Goal: Find contact information: Find contact information

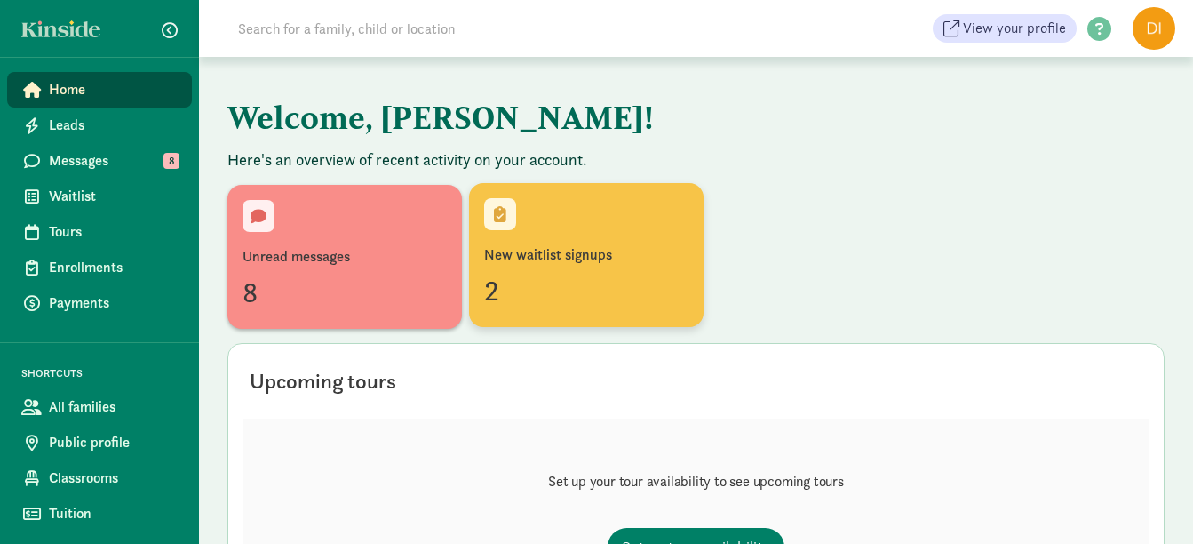
click at [614, 281] on div "2" at bounding box center [586, 290] width 204 height 43
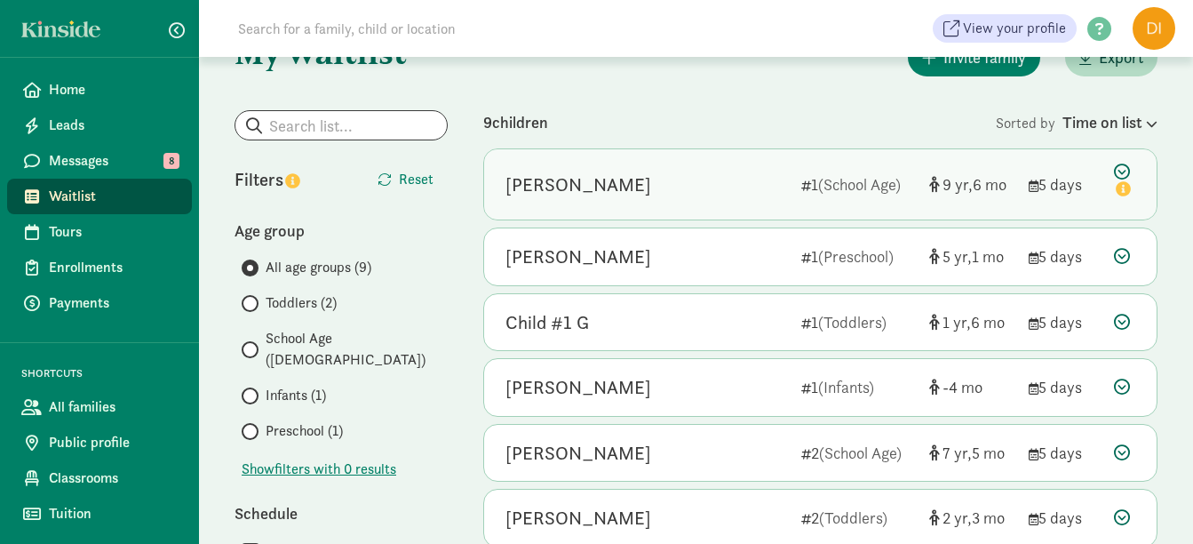
scroll to position [89, 0]
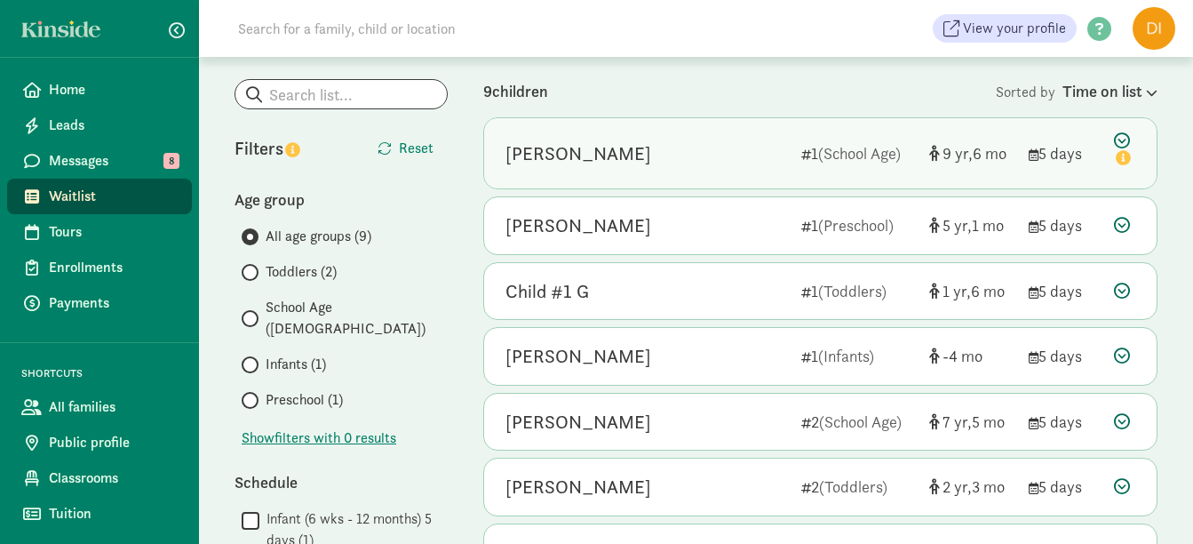
click at [695, 147] on div "[PERSON_NAME]" at bounding box center [646, 153] width 282 height 28
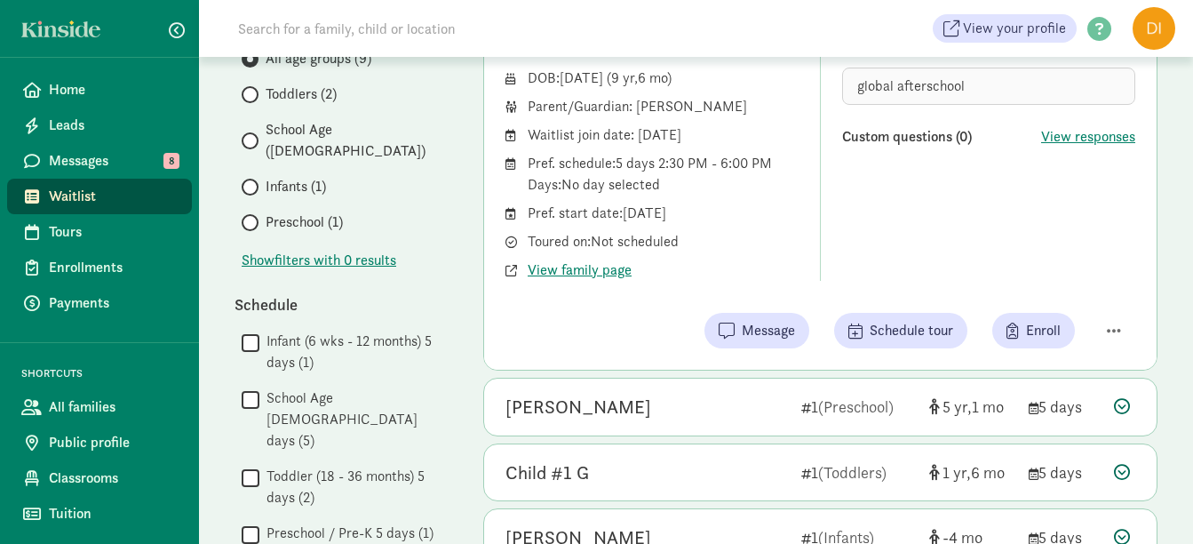
scroll to position [355, 0]
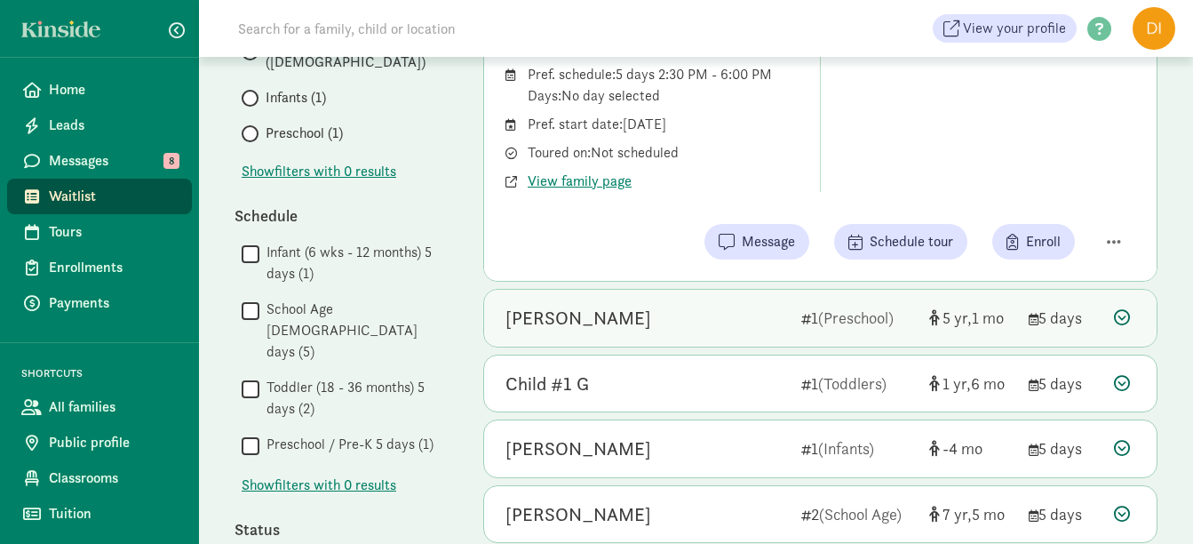
click at [723, 312] on div "Zoey Villarreal" at bounding box center [646, 318] width 282 height 28
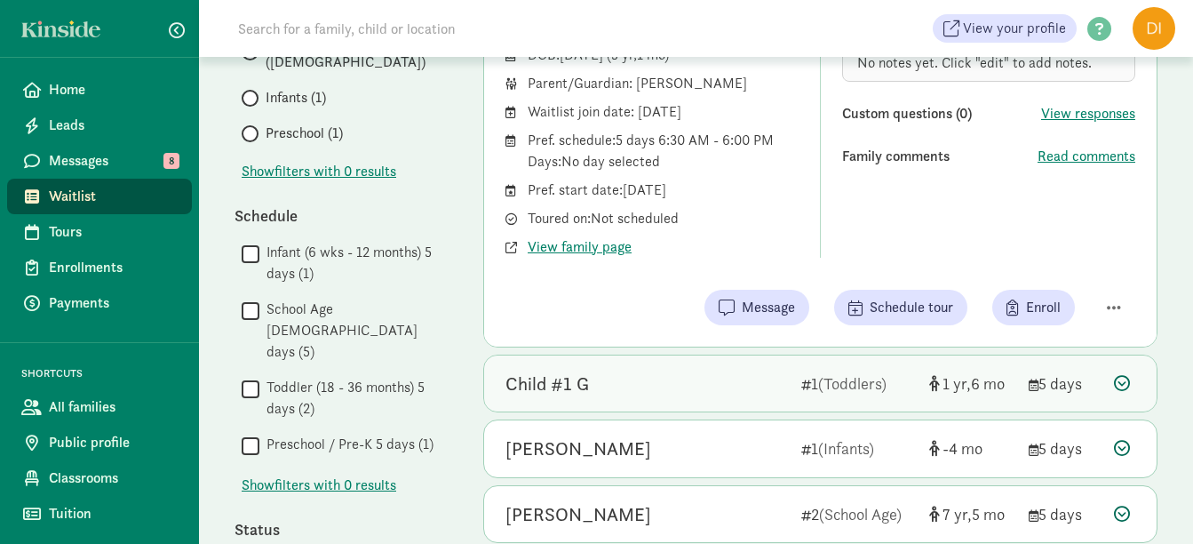
click at [759, 385] on div "Child #1 G" at bounding box center [646, 384] width 282 height 28
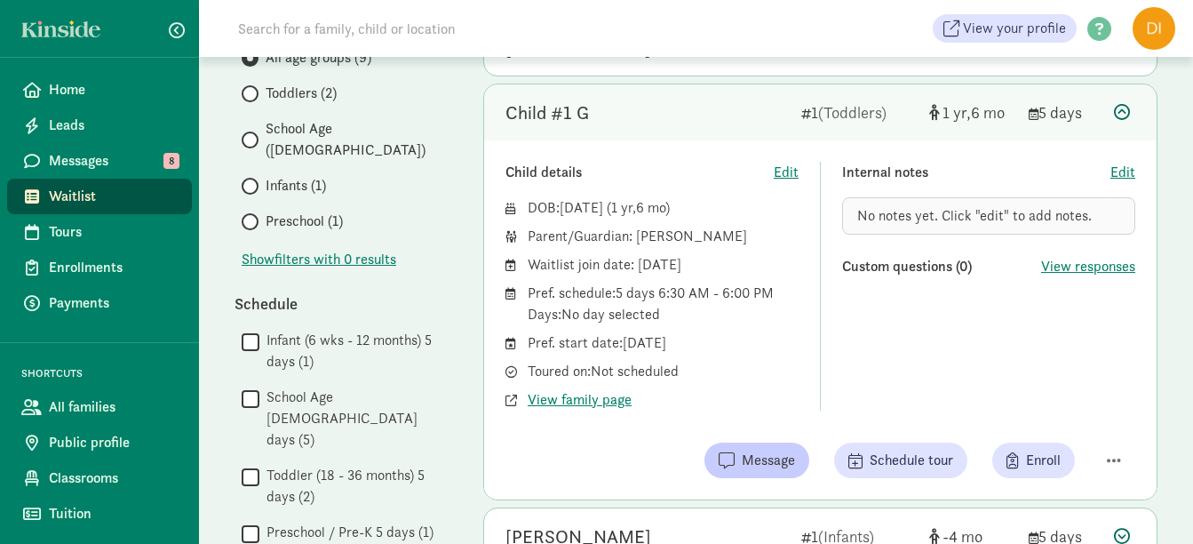
scroll to position [266, 0]
click at [1058, 457] on span "Enroll" at bounding box center [1043, 460] width 35 height 21
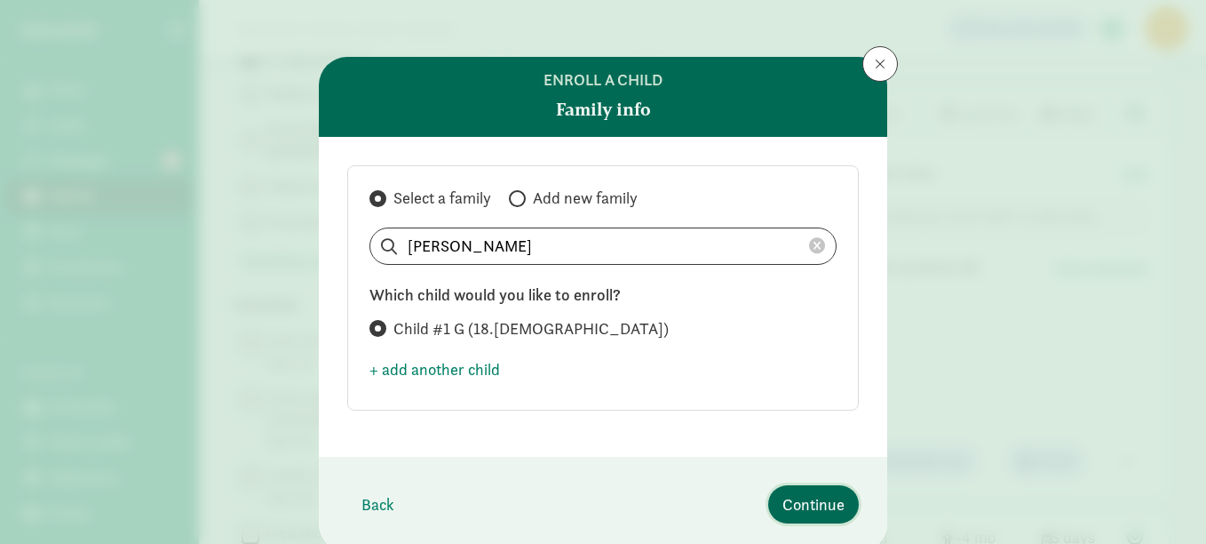
click at [797, 496] on span "Continue" at bounding box center [814, 504] width 62 height 24
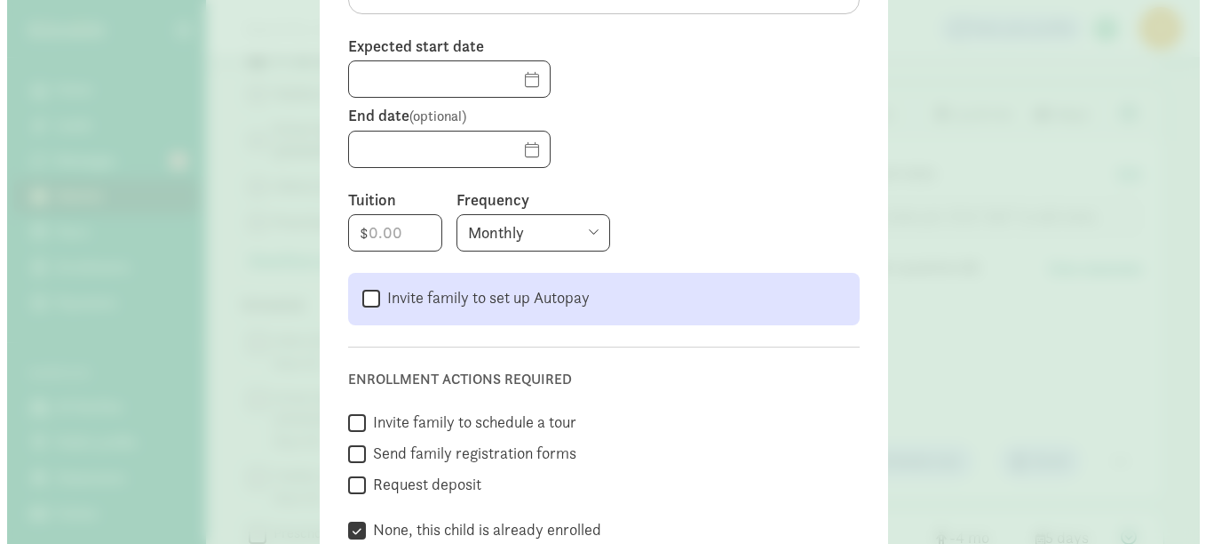
scroll to position [0, 0]
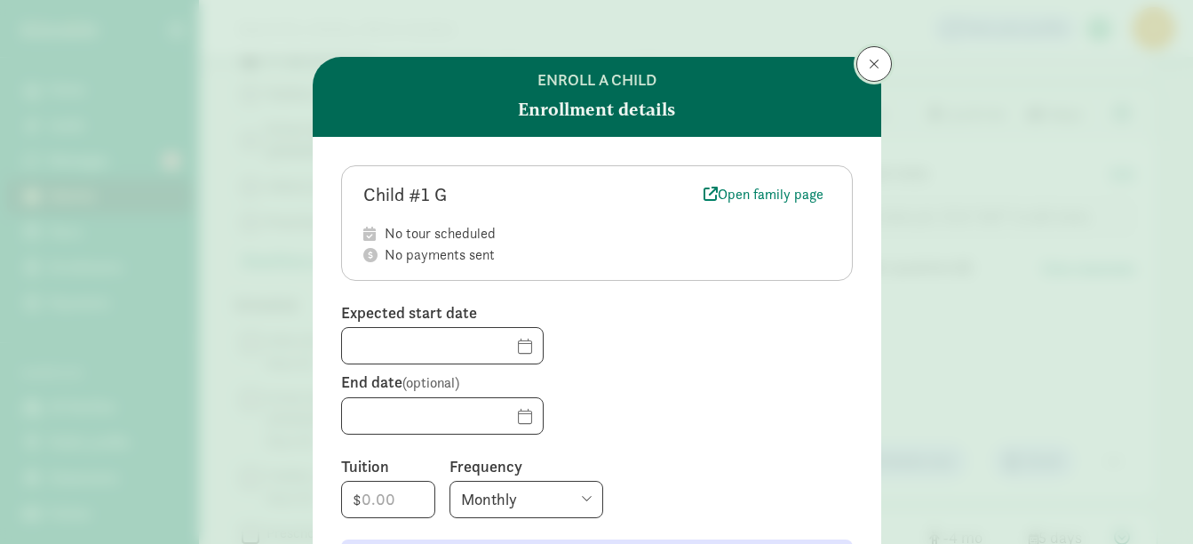
click at [869, 70] on span at bounding box center [874, 64] width 11 height 14
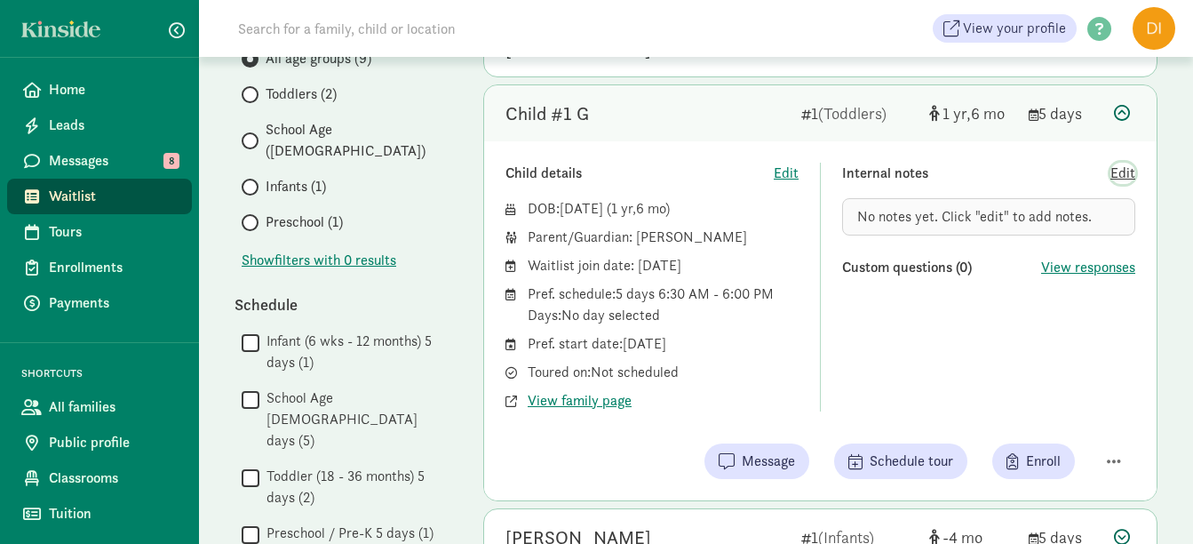
click at [1121, 169] on span "Edit" at bounding box center [1122, 173] width 25 height 21
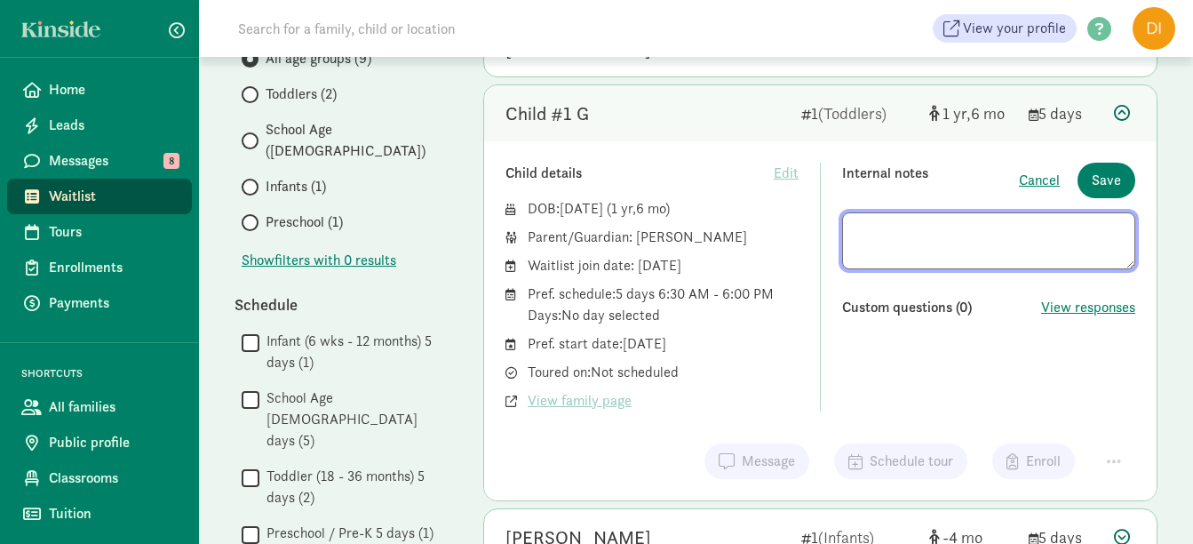
click at [1112, 115] on div "Child #1 G 1 (Toddlers) 1 6 5 days" at bounding box center [820, 113] width 672 height 57
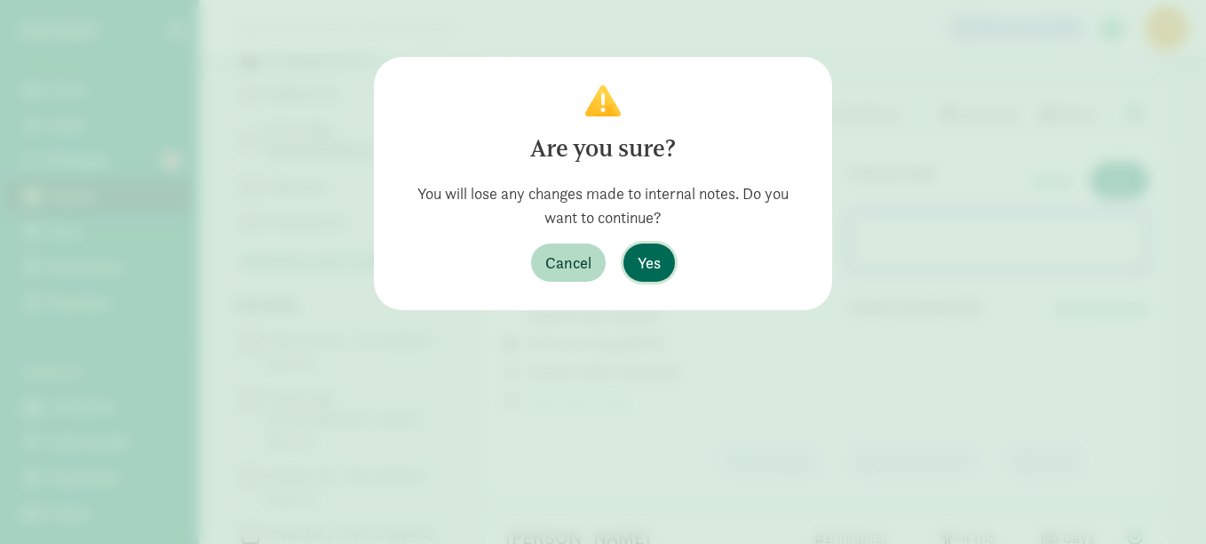
click at [674, 257] on button "Yes" at bounding box center [650, 262] width 52 height 38
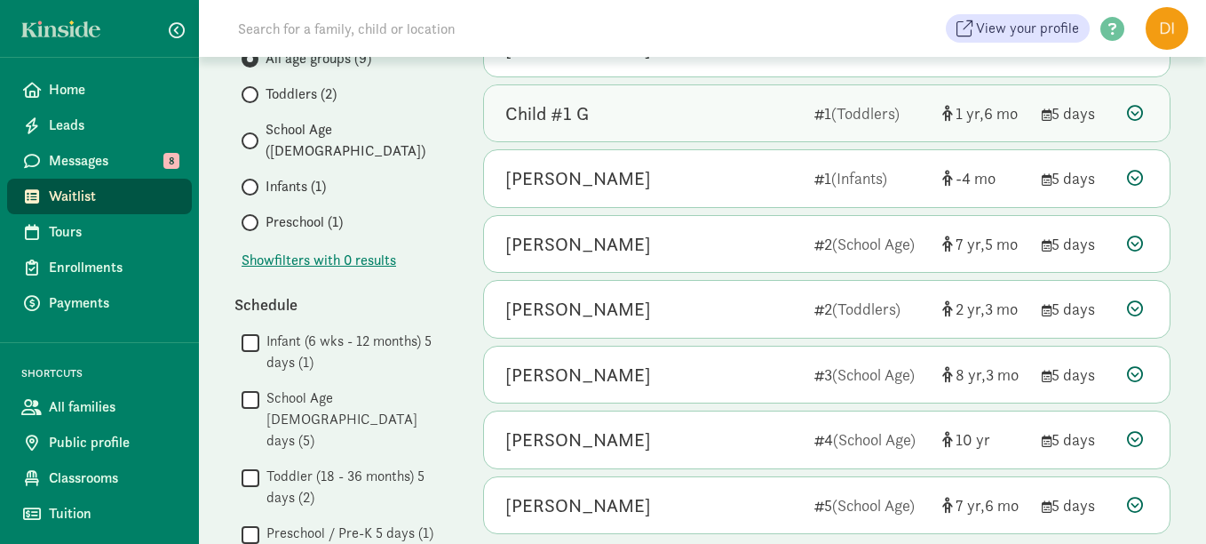
click at [1133, 110] on icon at bounding box center [1135, 113] width 16 height 16
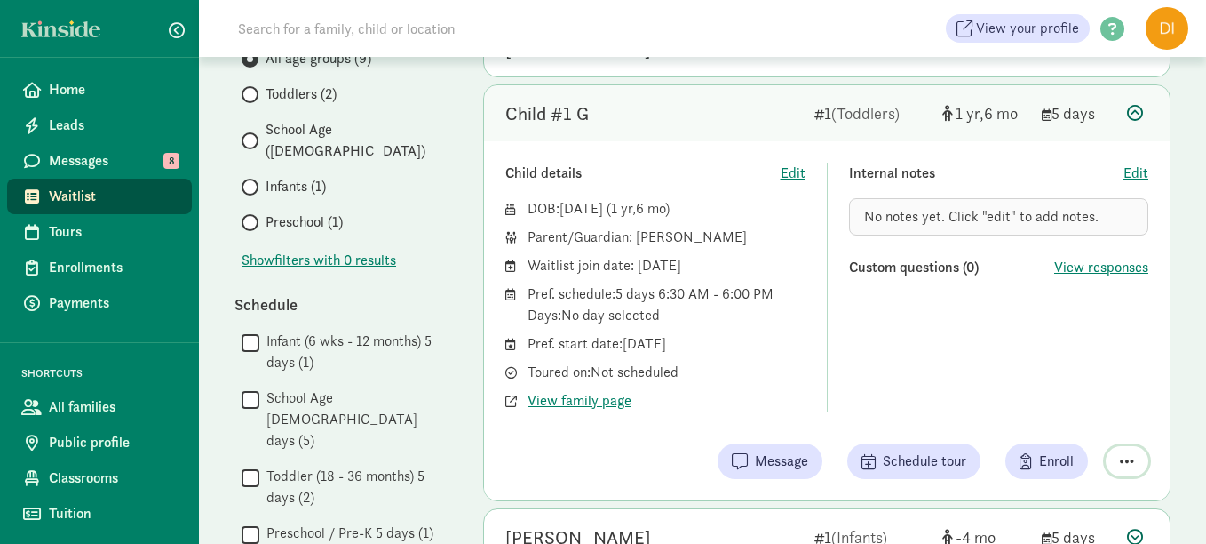
click at [1126, 457] on span "button" at bounding box center [1127, 461] width 14 height 16
click at [1082, 421] on div "Remove from list" at bounding box center [1065, 415] width 138 height 21
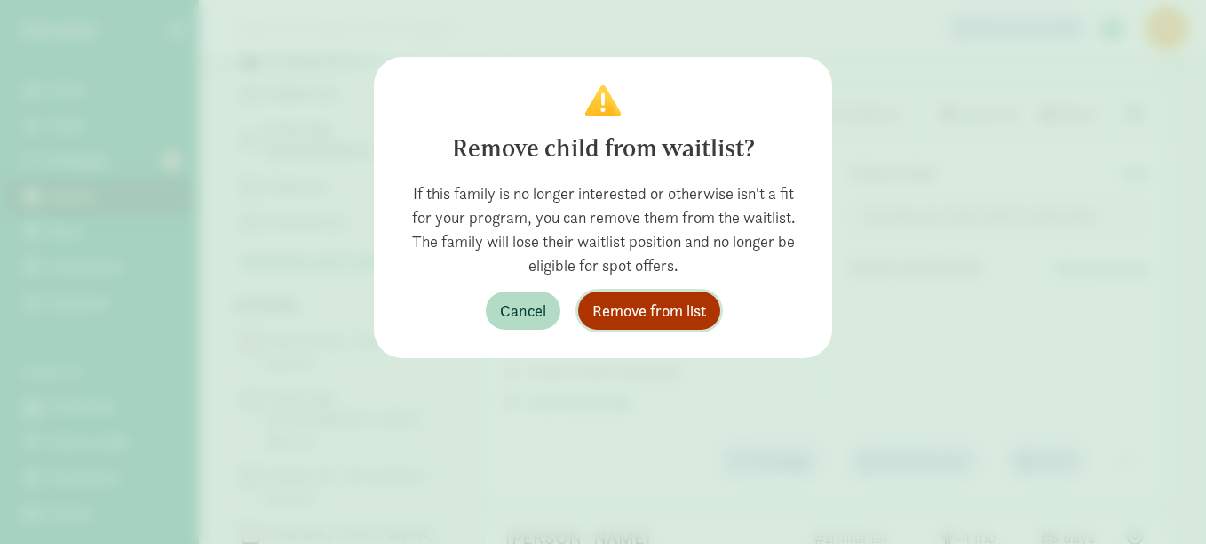
click at [684, 316] on span "Remove from list" at bounding box center [649, 310] width 114 height 24
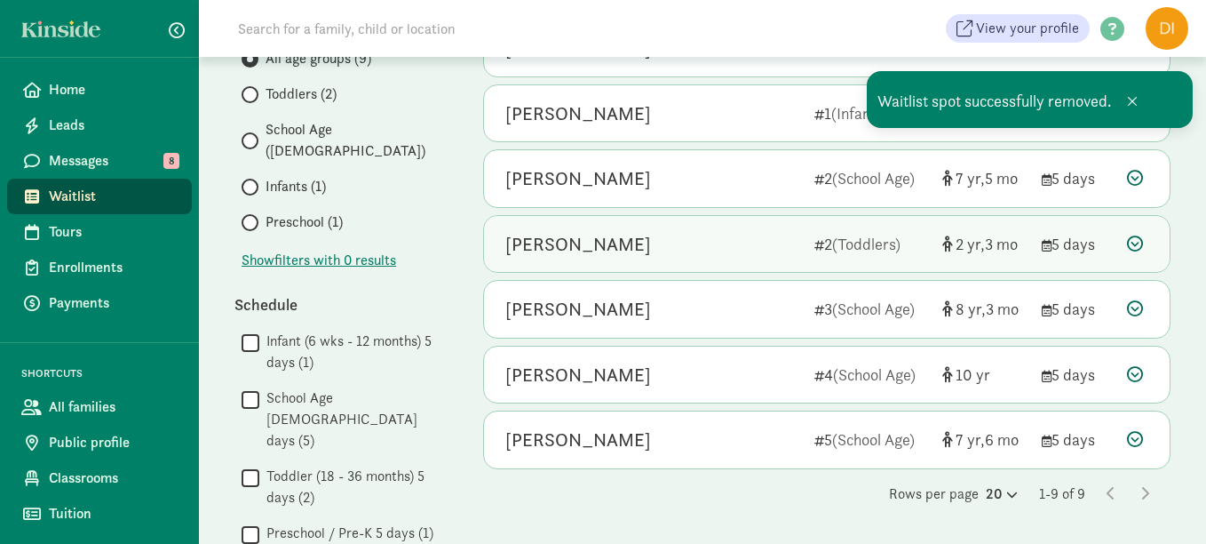
click at [651, 243] on div "Lorenzo Alvarenga-Ponce" at bounding box center [578, 244] width 146 height 28
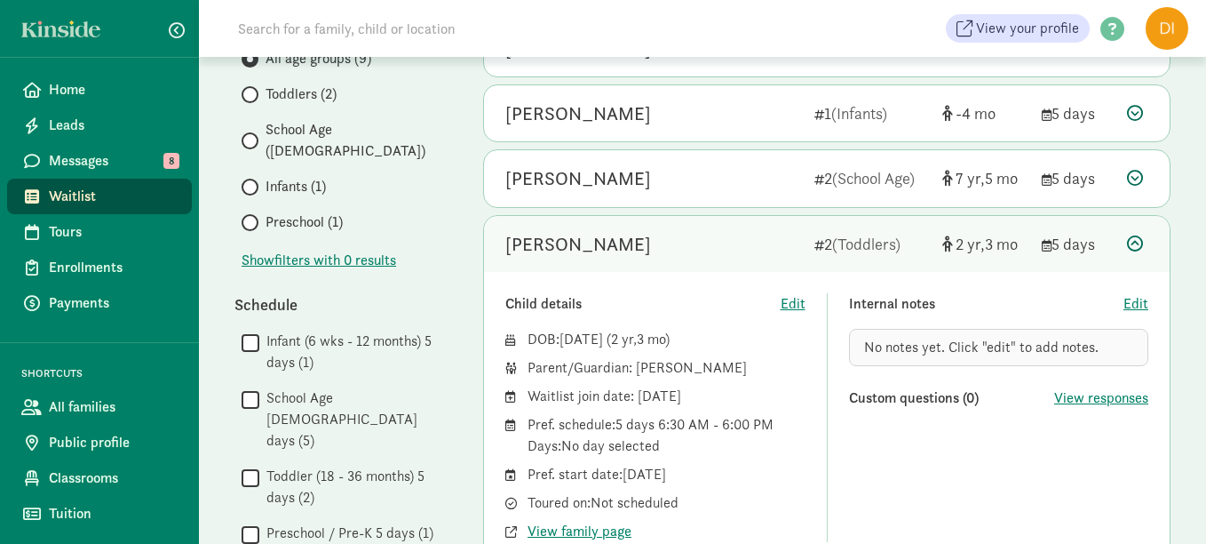
click at [705, 468] on div "Pref. start date: July 21, 2025" at bounding box center [667, 474] width 278 height 21
click at [469, 299] on div "My waitlist Invite family Export Show filters Filters Reset Age group All age g…" at bounding box center [702, 426] width 1007 height 1273
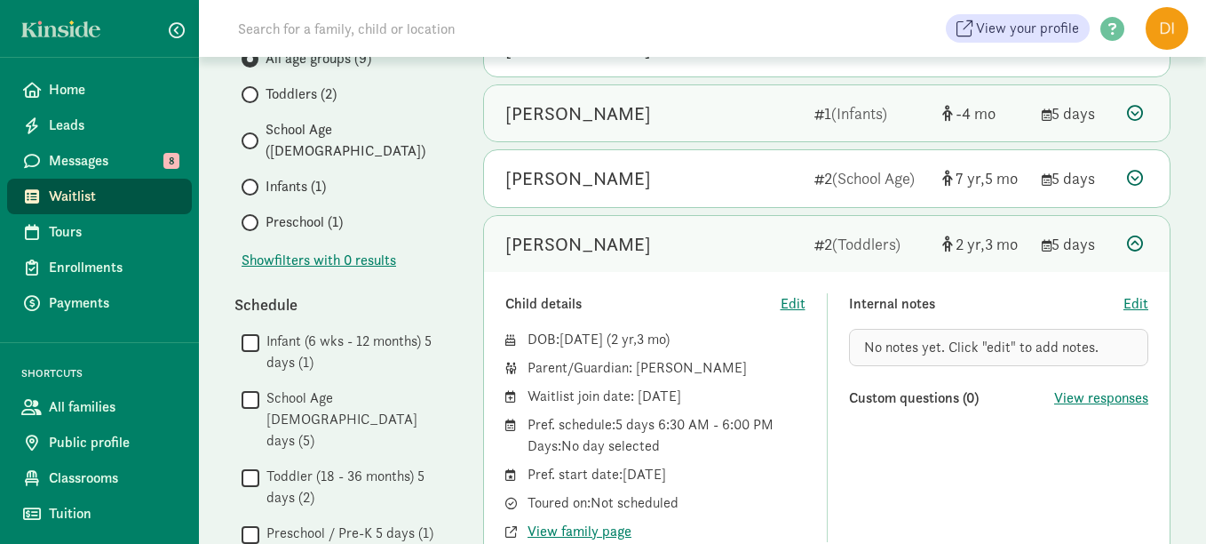
click at [760, 123] on div "Jane Doe" at bounding box center [652, 113] width 295 height 28
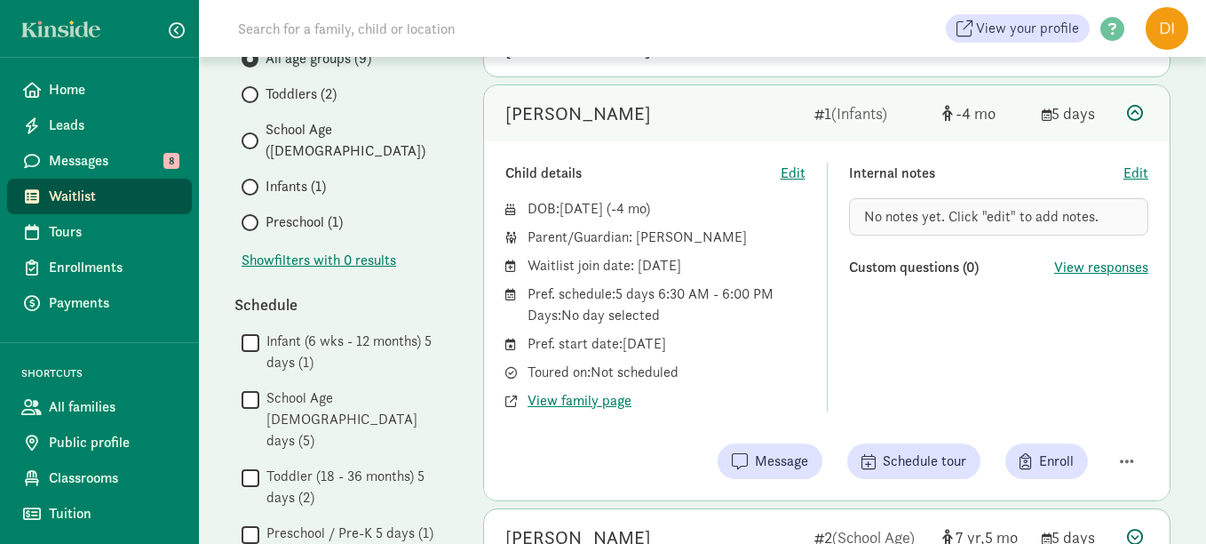
click at [1128, 120] on icon at bounding box center [1135, 113] width 16 height 16
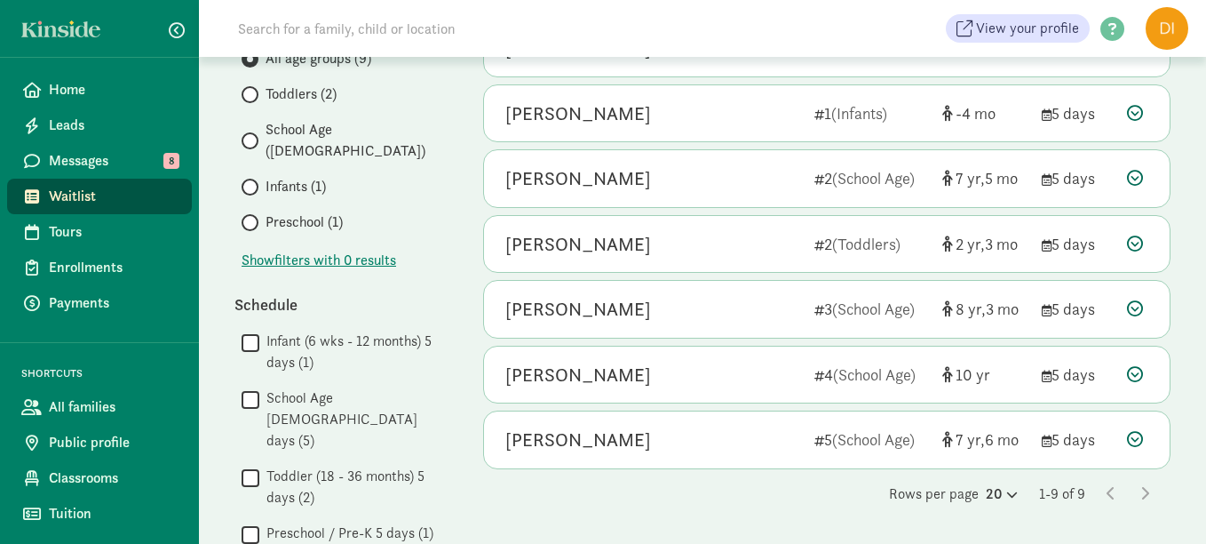
click at [455, 279] on div "My waitlist Invite family Export Show filters Filters Reset Age group All age g…" at bounding box center [702, 426] width 1007 height 1273
click at [466, 274] on div "My waitlist Invite family Export Show filters Filters Reset Age group All age g…" at bounding box center [702, 426] width 1007 height 1273
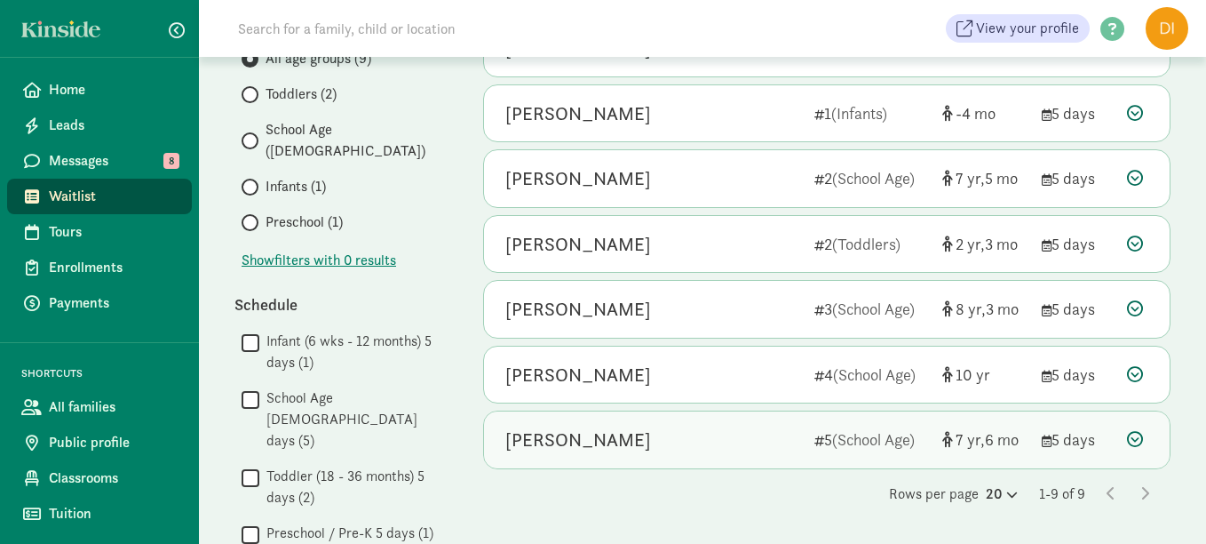
click at [1129, 433] on icon at bounding box center [1135, 439] width 16 height 16
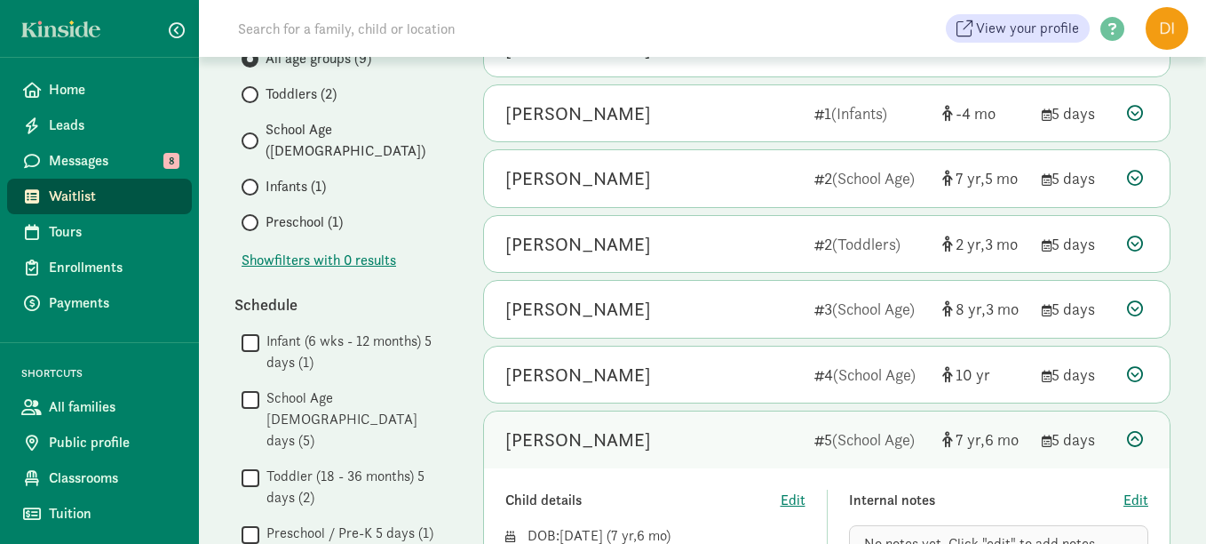
click at [1150, 430] on div "Marcilenna Pinner 5 (School Age) 7 6 5 days" at bounding box center [827, 439] width 686 height 57
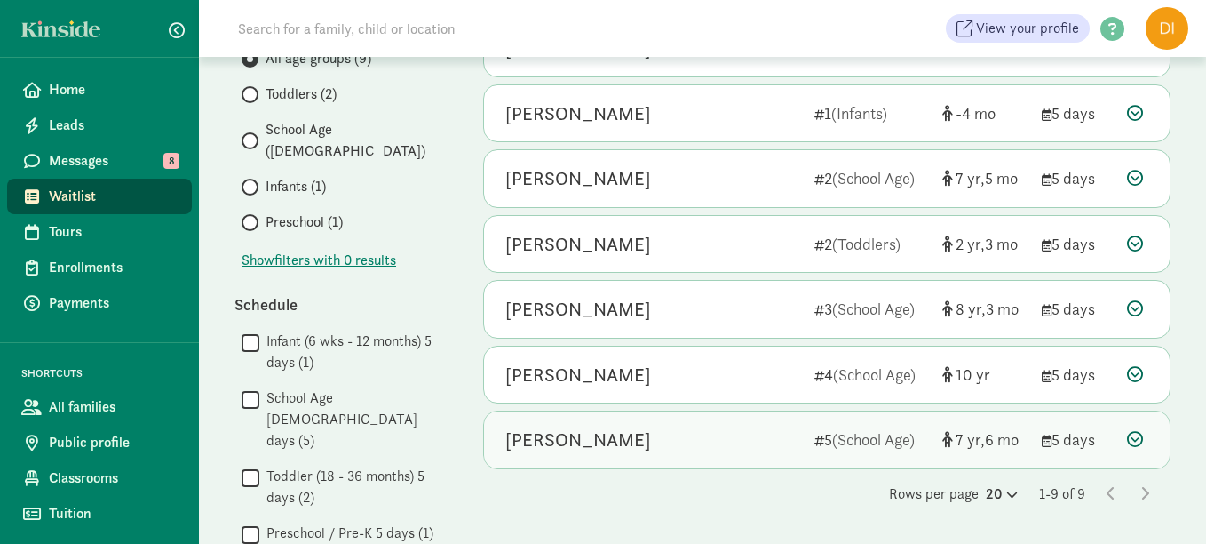
click at [1136, 437] on icon at bounding box center [1135, 439] width 16 height 16
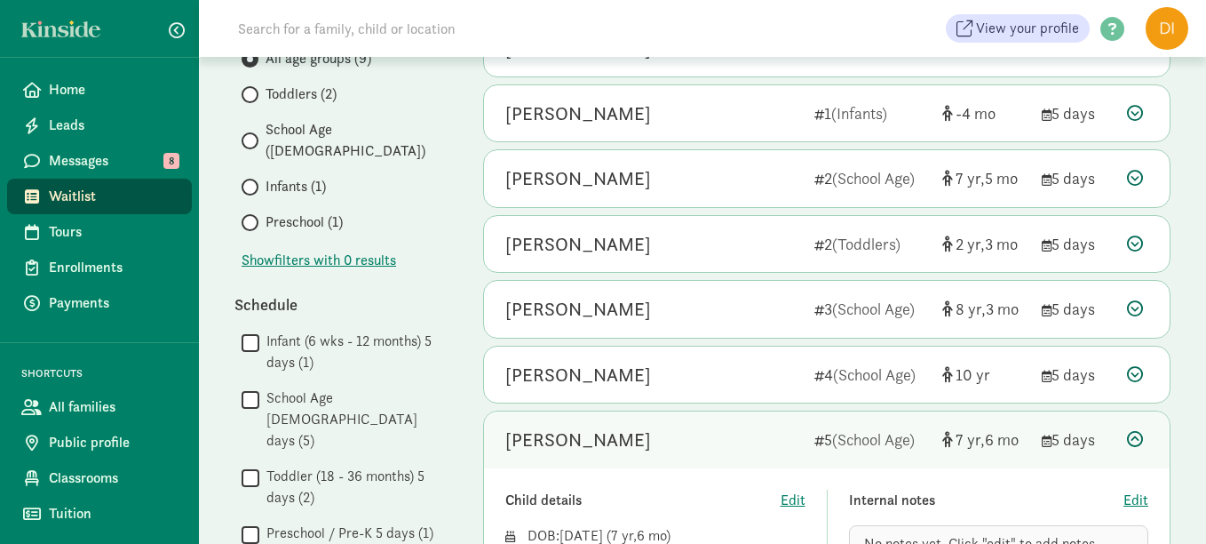
click at [1180, 435] on div "My waitlist Invite family Export Show filters Filters Reset Age group All age g…" at bounding box center [702, 426] width 1007 height 1273
click at [446, 247] on div "Show filters with 0 results" at bounding box center [340, 259] width 213 height 24
click at [77, 192] on span "Waitlist" at bounding box center [113, 196] width 129 height 21
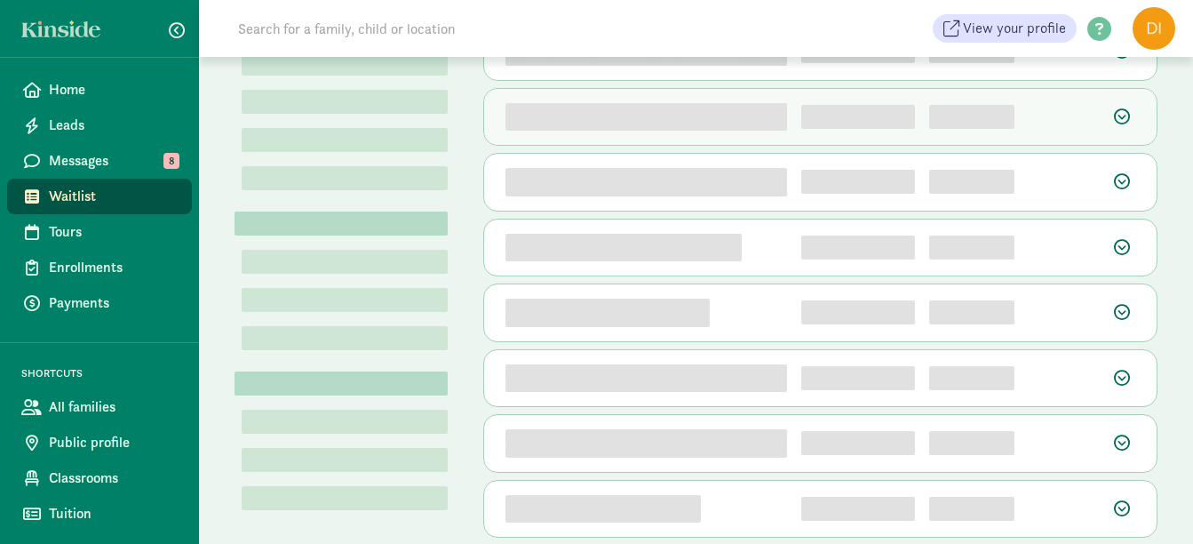
scroll to position [266, 0]
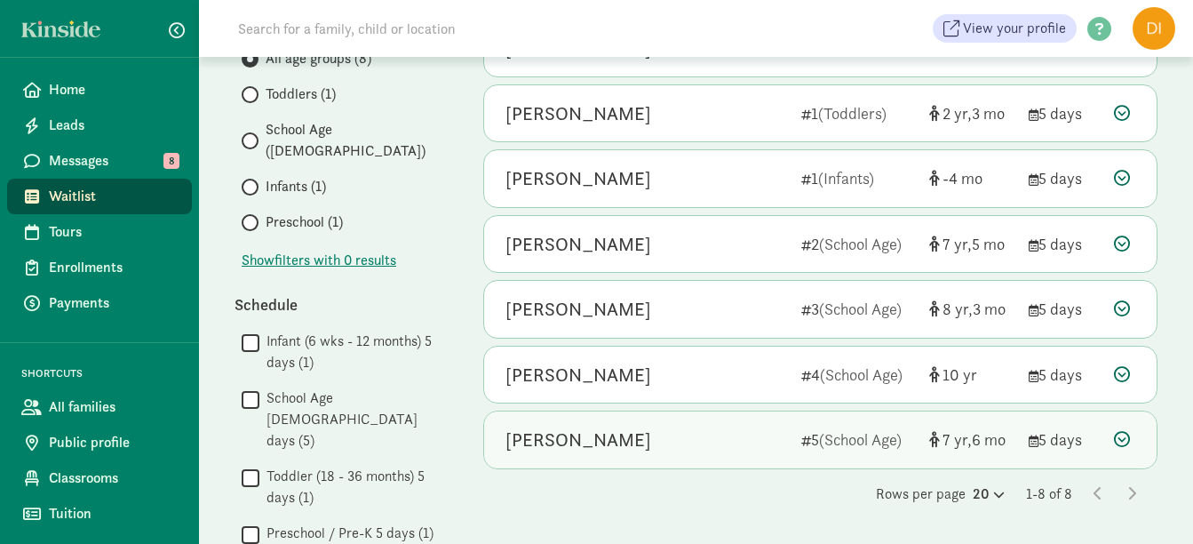
click at [1123, 439] on icon at bounding box center [1122, 439] width 16 height 16
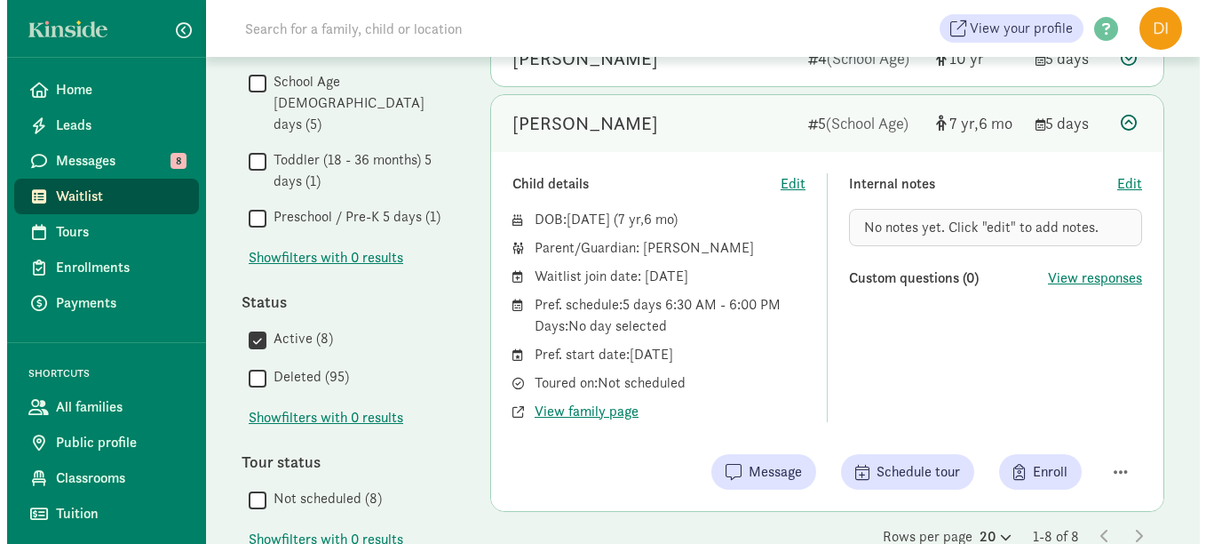
scroll to position [622, 0]
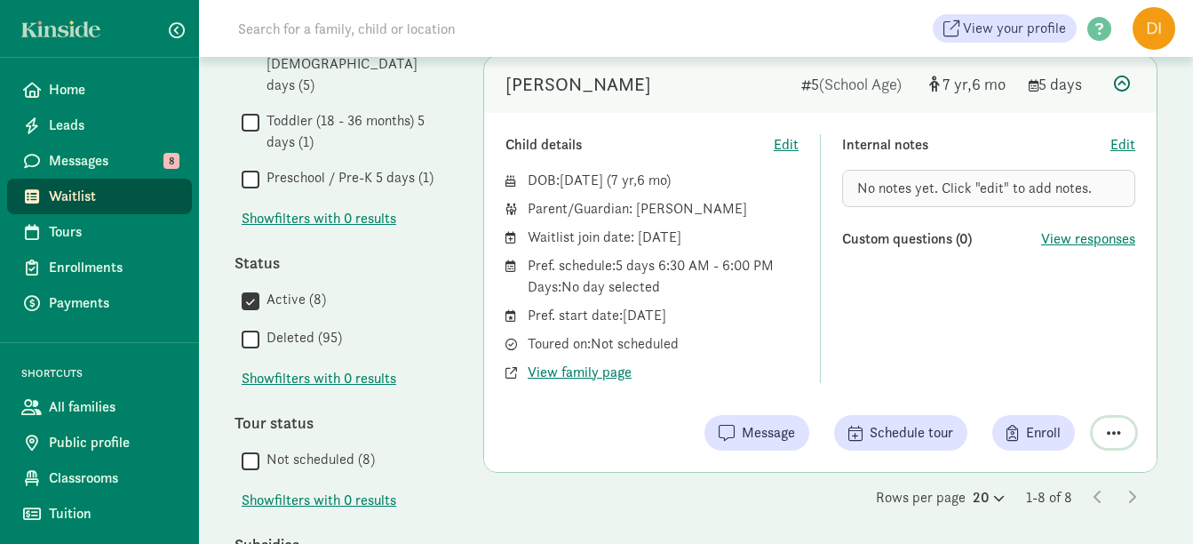
click at [1123, 434] on button "button" at bounding box center [1114, 432] width 43 height 30
click at [1046, 393] on div "Remove from list" at bounding box center [1051, 387] width 138 height 21
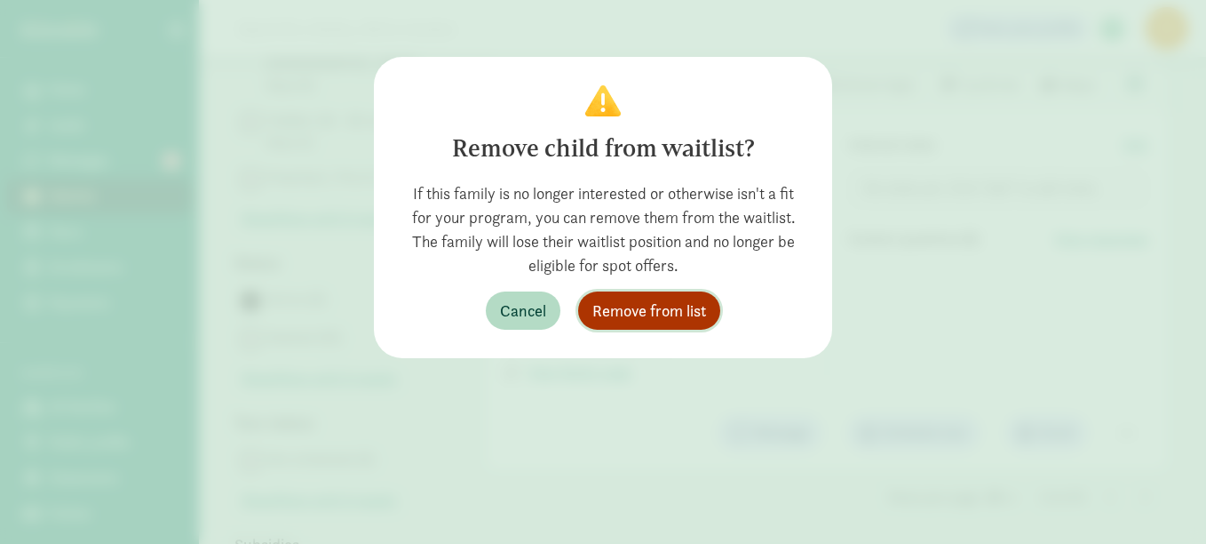
click at [670, 308] on span "Remove from list" at bounding box center [649, 310] width 114 height 24
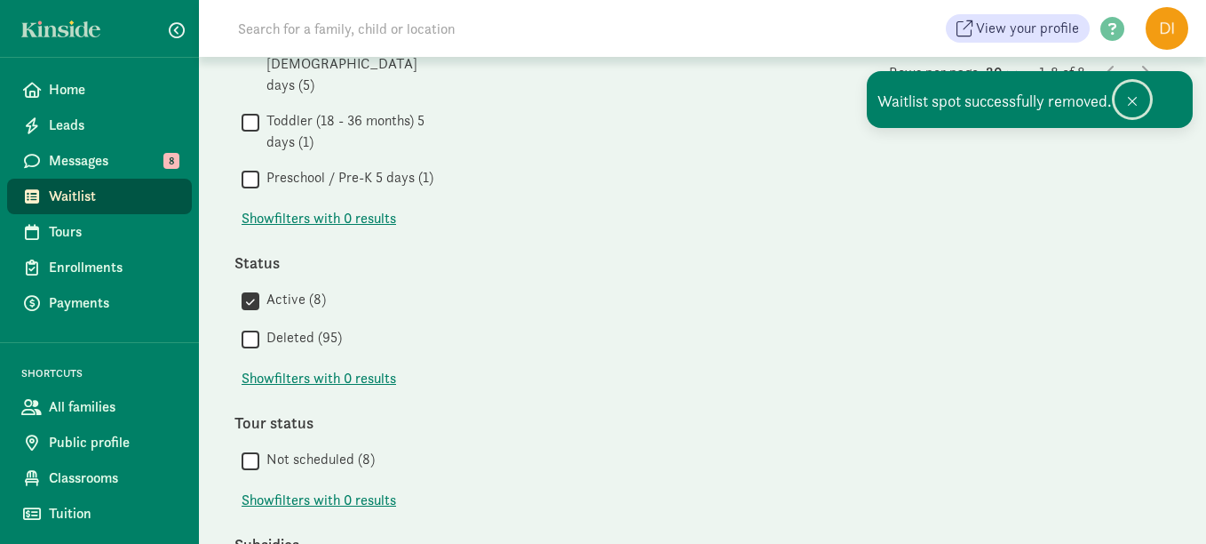
click at [1132, 102] on span at bounding box center [1132, 101] width 11 height 14
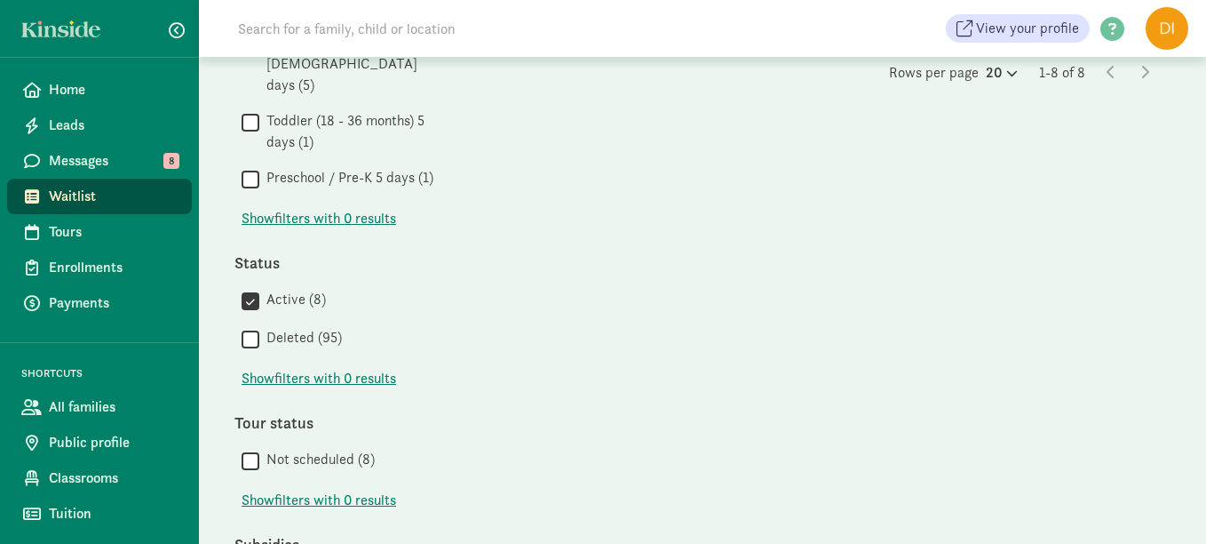
click at [1109, 76] on icon at bounding box center [1111, 72] width 9 height 14
click at [83, 200] on span "Waitlist" at bounding box center [113, 196] width 129 height 21
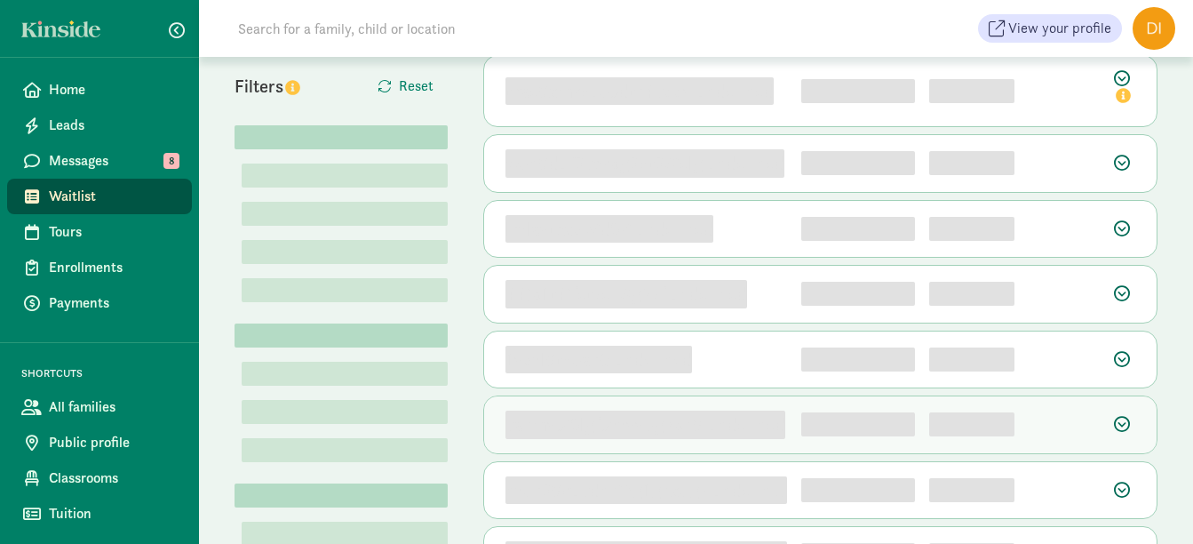
scroll to position [355, 0]
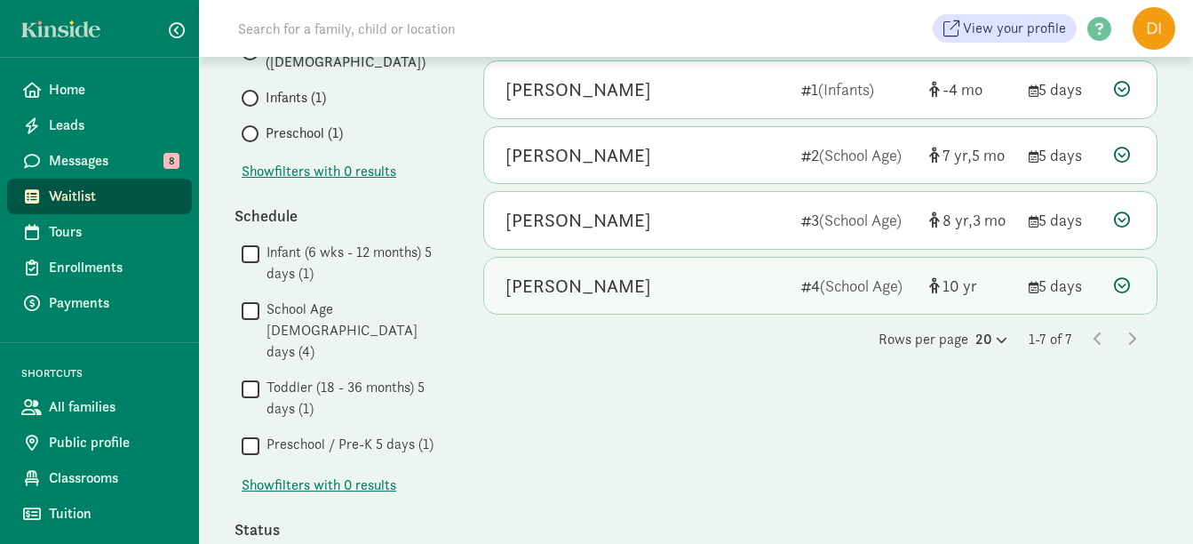
click at [667, 289] on div "[PERSON_NAME]" at bounding box center [646, 286] width 282 height 28
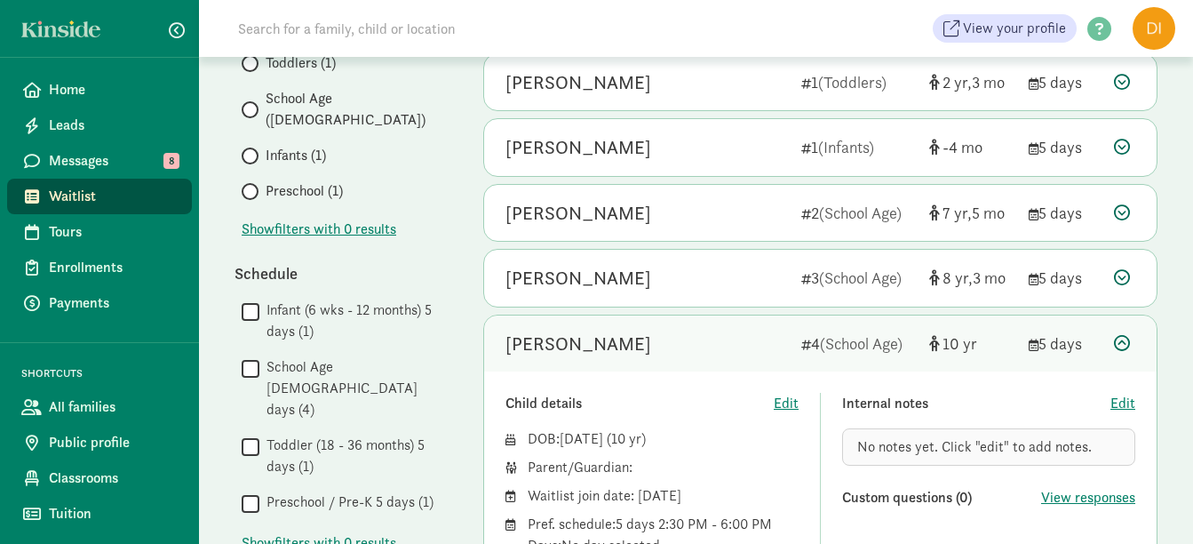
scroll to position [266, 0]
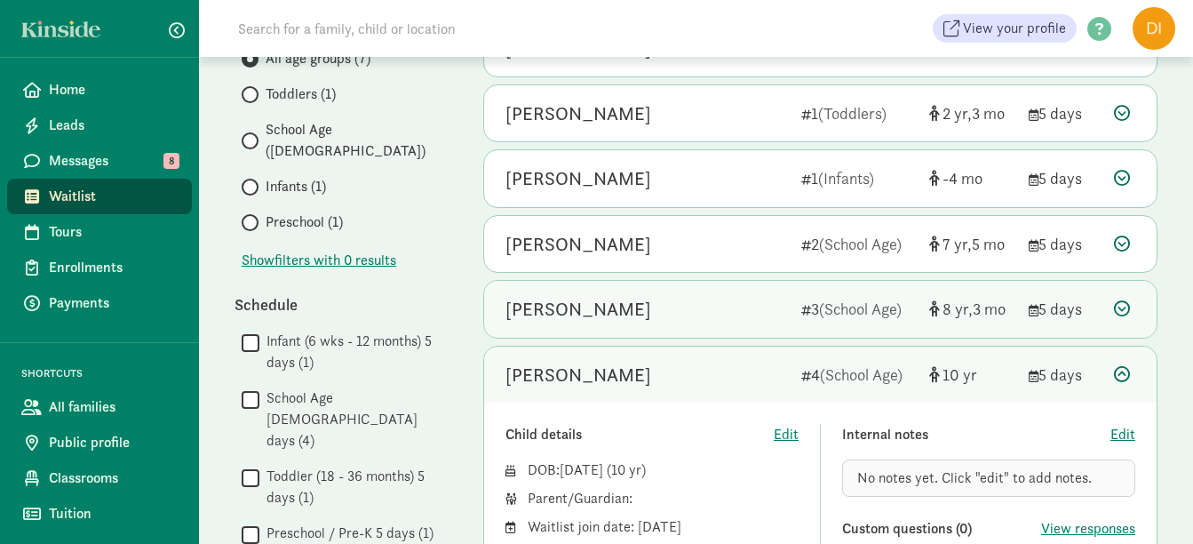
click at [671, 300] on div "[PERSON_NAME]" at bounding box center [646, 309] width 282 height 28
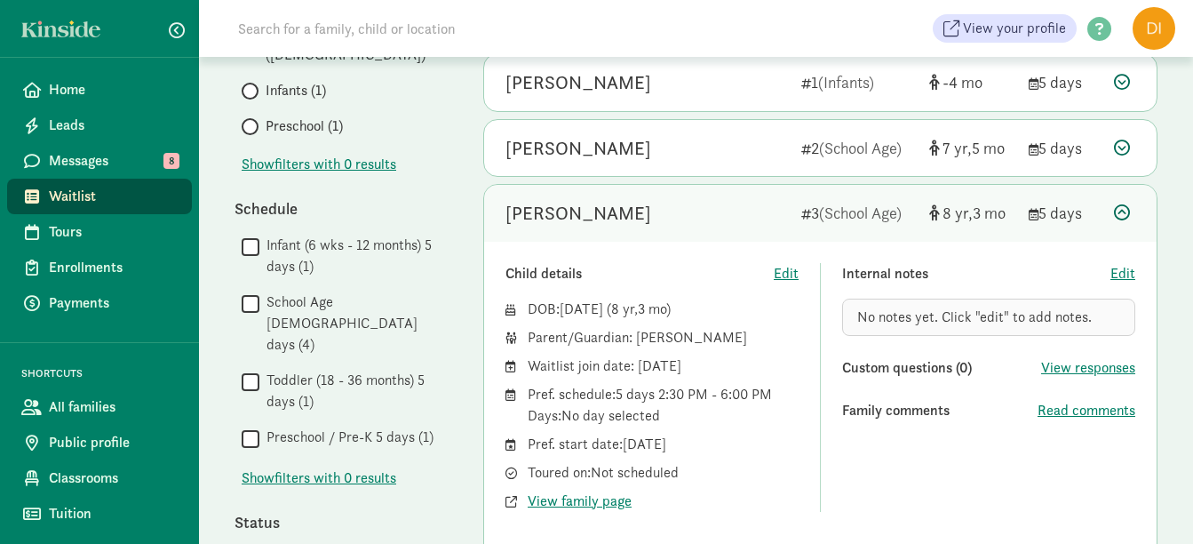
scroll to position [355, 0]
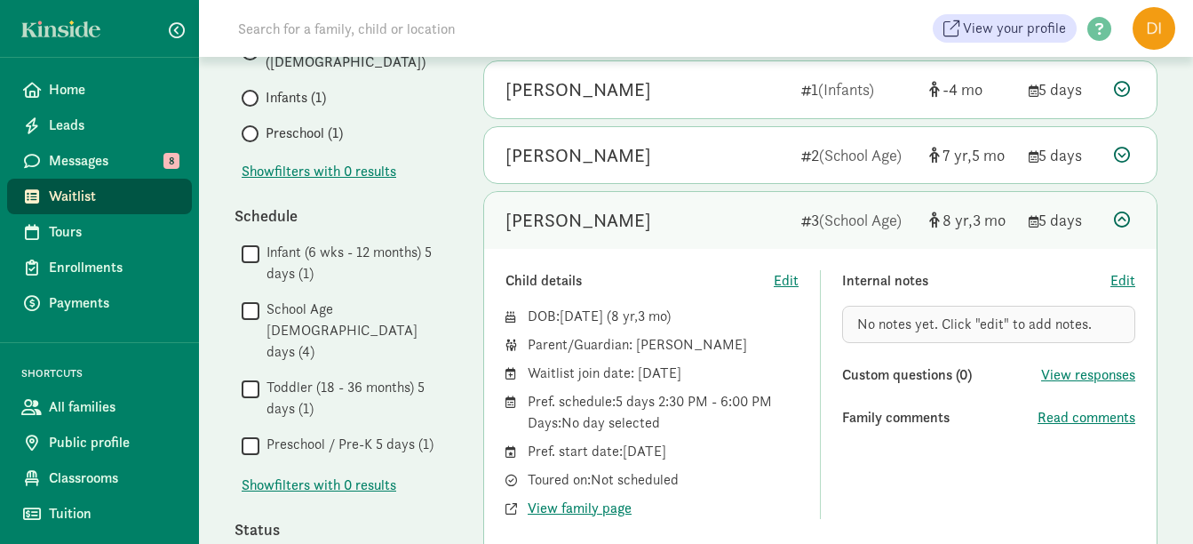
click at [1121, 214] on icon at bounding box center [1122, 219] width 16 height 16
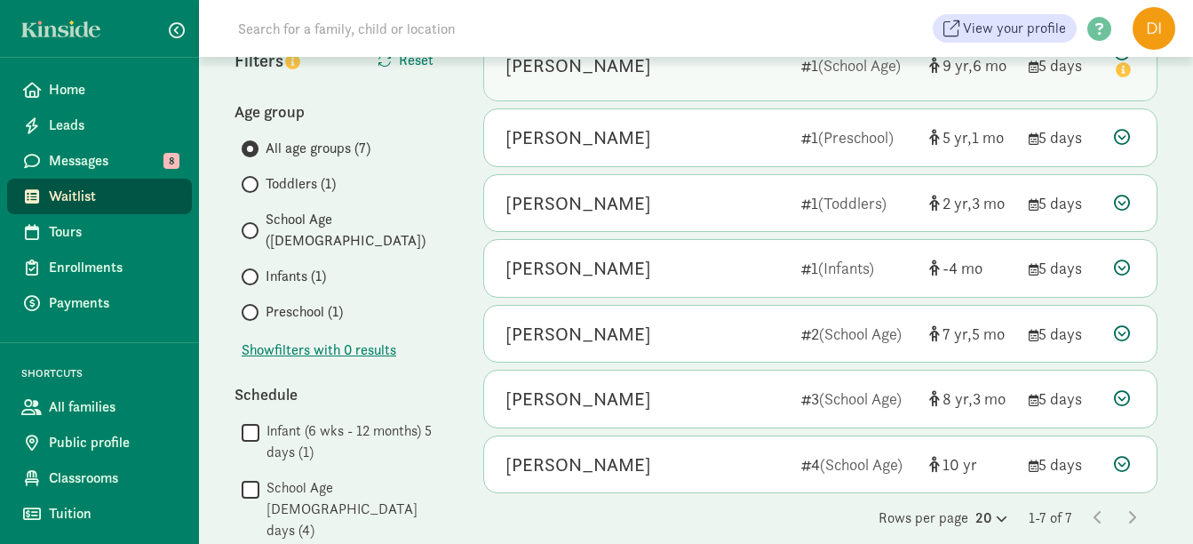
scroll to position [0, 0]
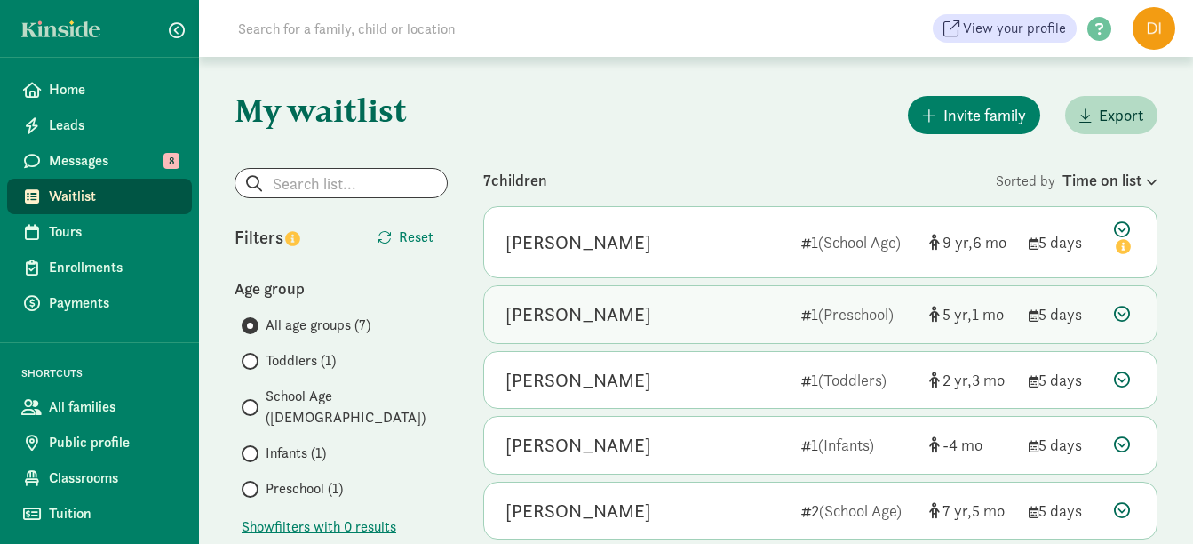
click at [1118, 309] on icon at bounding box center [1122, 314] width 16 height 16
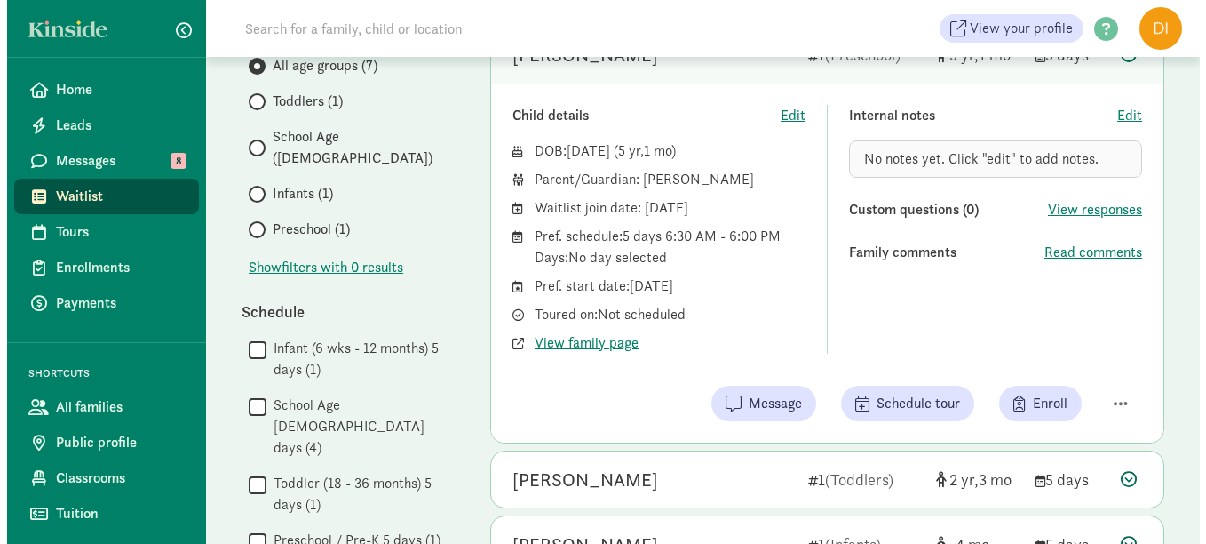
scroll to position [266, 0]
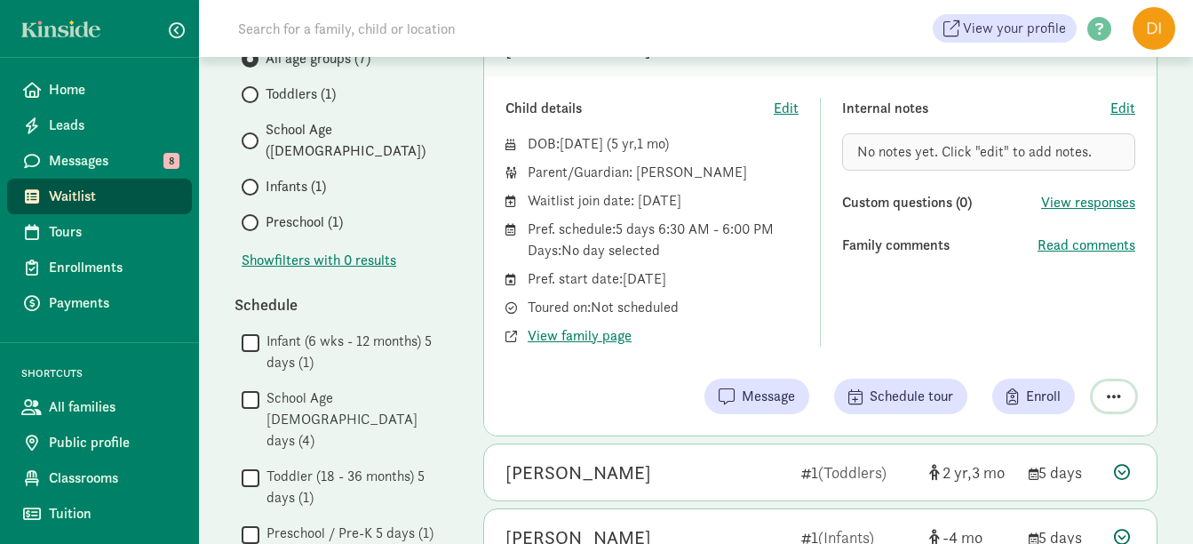
click at [1118, 396] on span "button" at bounding box center [1114, 396] width 14 height 16
click at [1075, 354] on div "Remove from list" at bounding box center [1051, 350] width 138 height 21
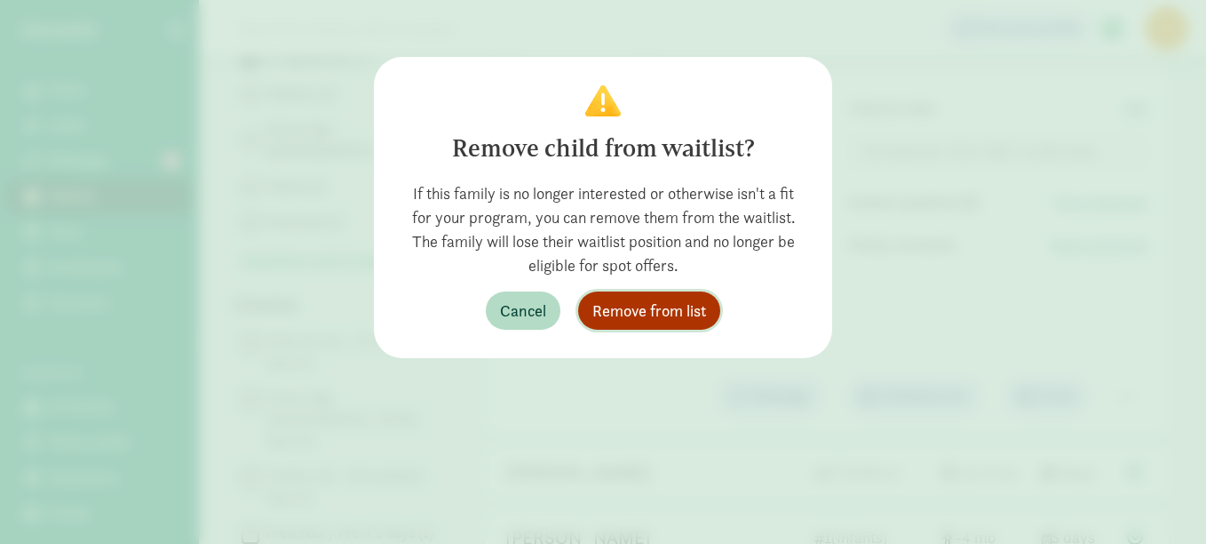
click at [668, 305] on span "Remove from list" at bounding box center [649, 310] width 114 height 24
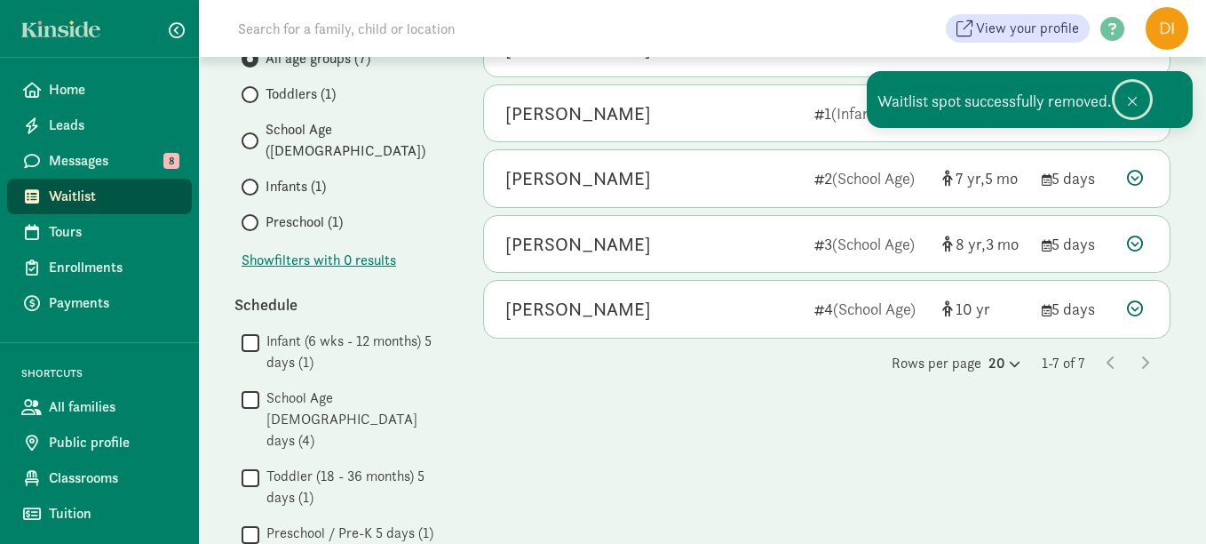
click at [1130, 103] on span at bounding box center [1132, 101] width 11 height 14
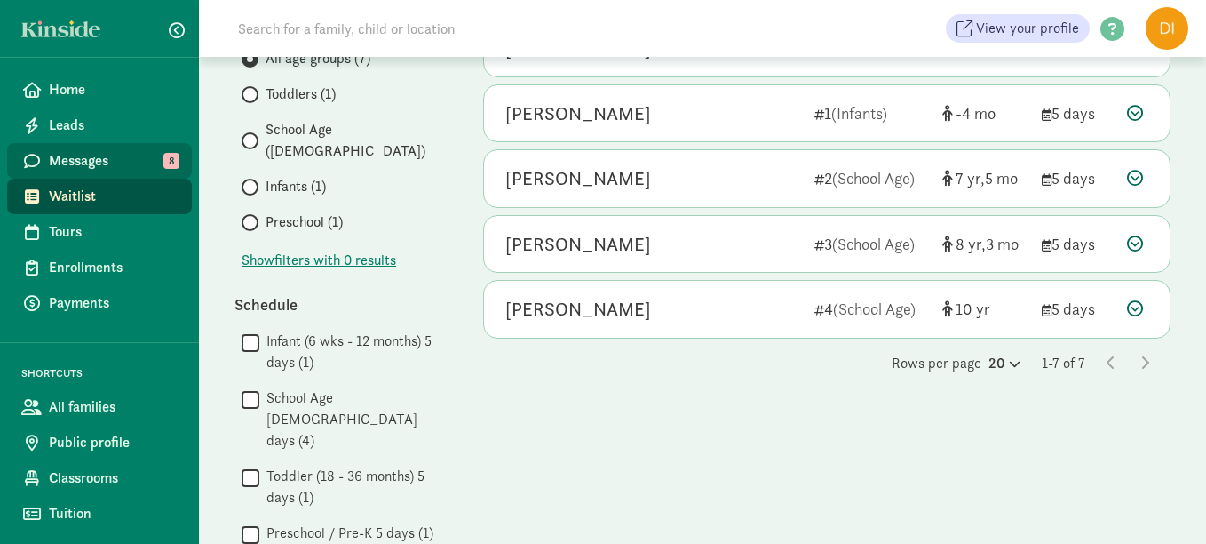
click at [97, 177] on link "Messages 8" at bounding box center [99, 161] width 185 height 36
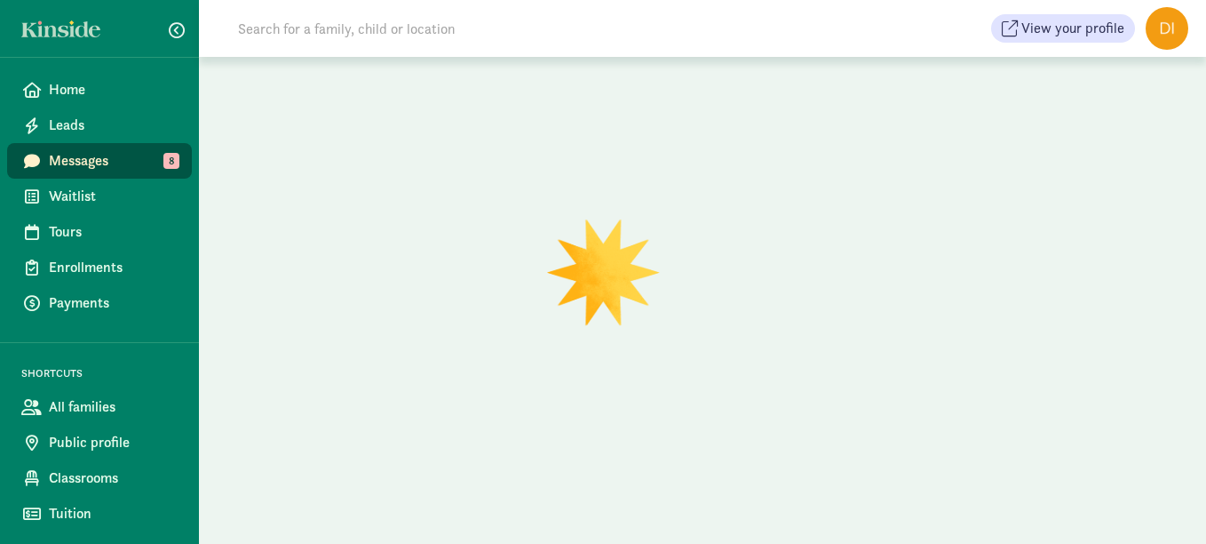
click at [84, 192] on span "Waitlist" at bounding box center [113, 196] width 129 height 21
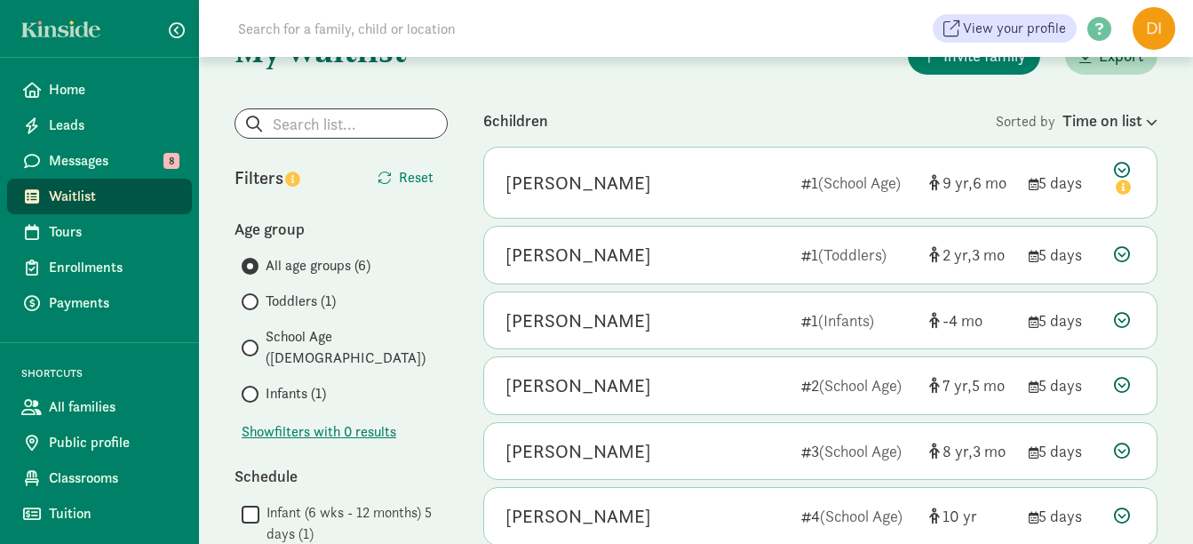
scroll to position [89, 0]
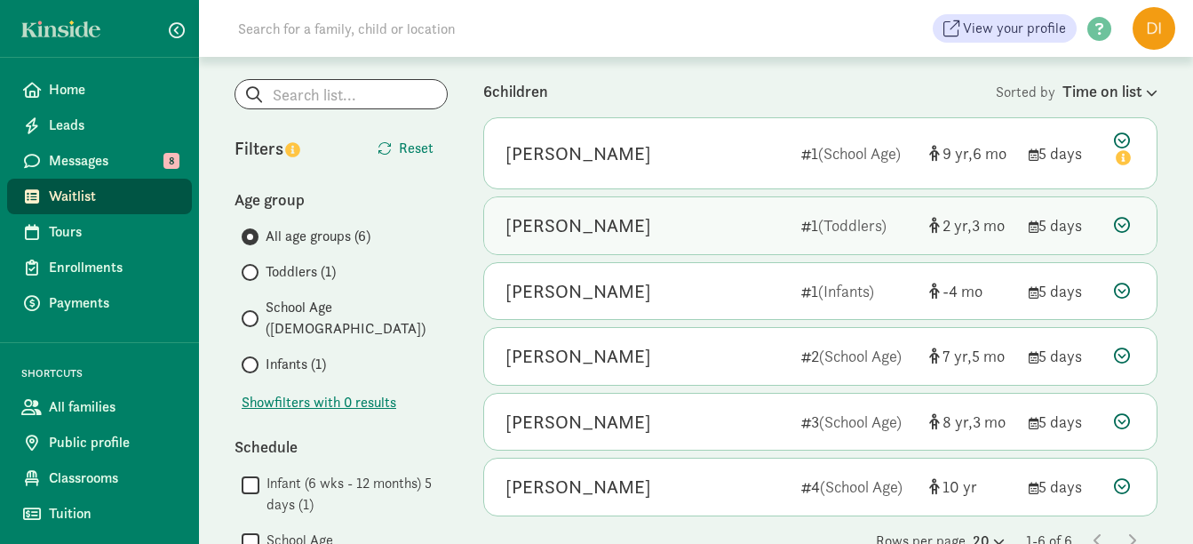
click at [749, 221] on div "[PERSON_NAME]" at bounding box center [646, 225] width 282 height 28
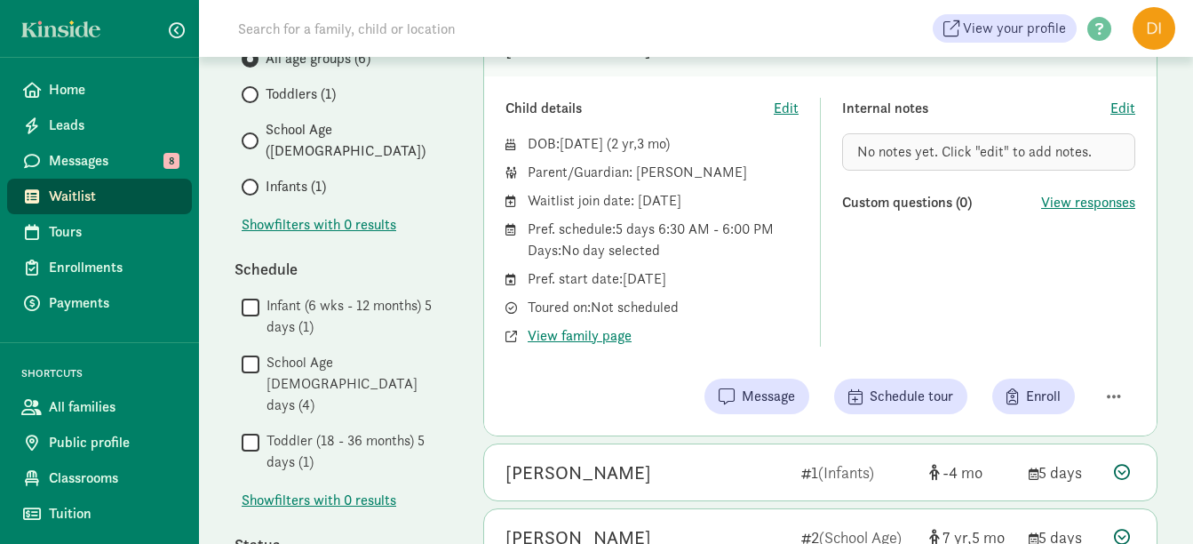
scroll to position [178, 0]
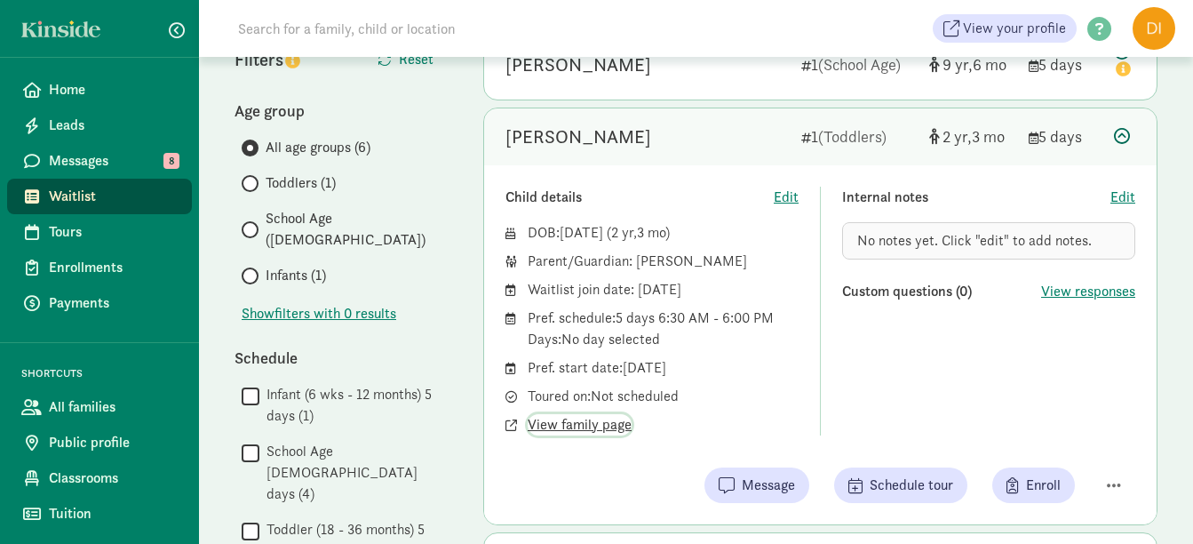
click at [576, 420] on span "View family page" at bounding box center [580, 424] width 104 height 21
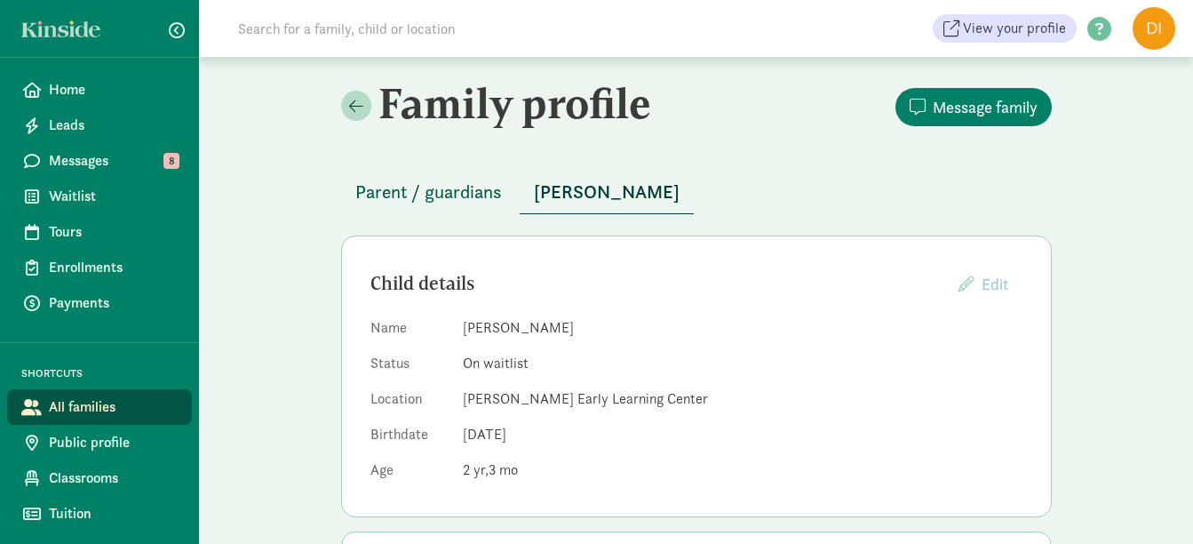
click at [484, 189] on span "Parent / guardians" at bounding box center [428, 192] width 147 height 28
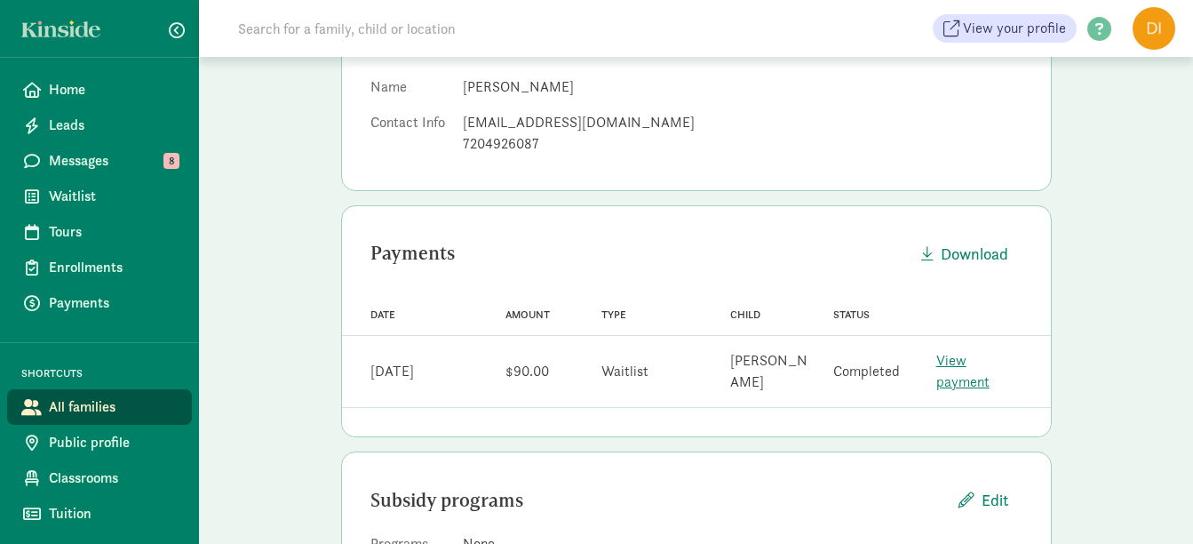
scroll to position [213, 0]
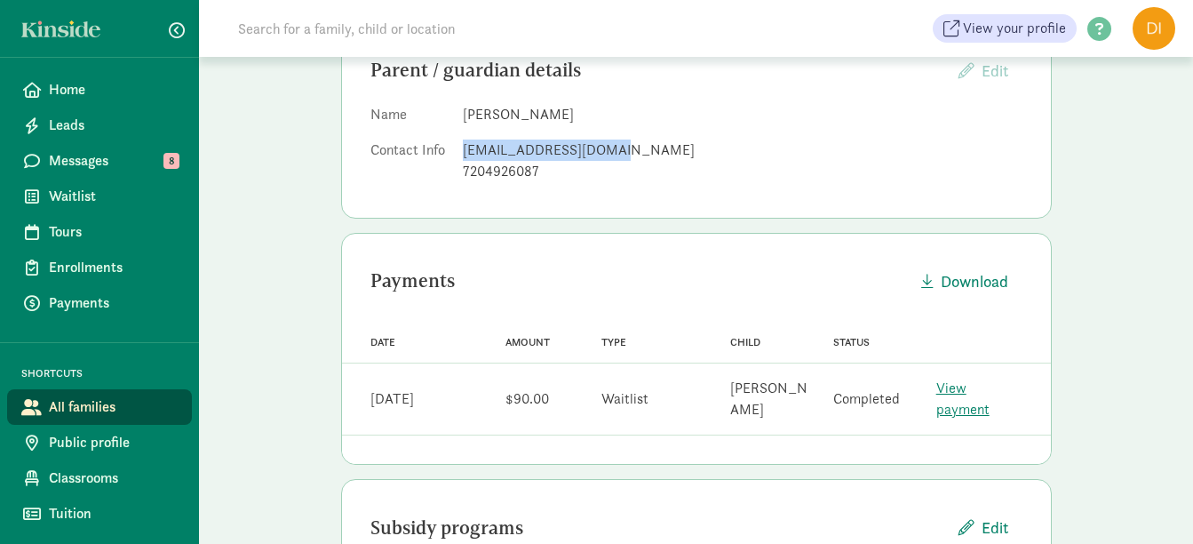
drag, startPoint x: 621, startPoint y: 152, endPoint x: 464, endPoint y: 150, distance: 157.2
click at [464, 150] on div "[EMAIL_ADDRESS][DOMAIN_NAME]" at bounding box center [743, 149] width 560 height 21
copy div "esmeraldap6@gmail.com"
click at [647, 258] on div "Payments Download Date Amount Type Child Status Date Jun 10, 2025 Amount $90.00…" at bounding box center [696, 349] width 711 height 232
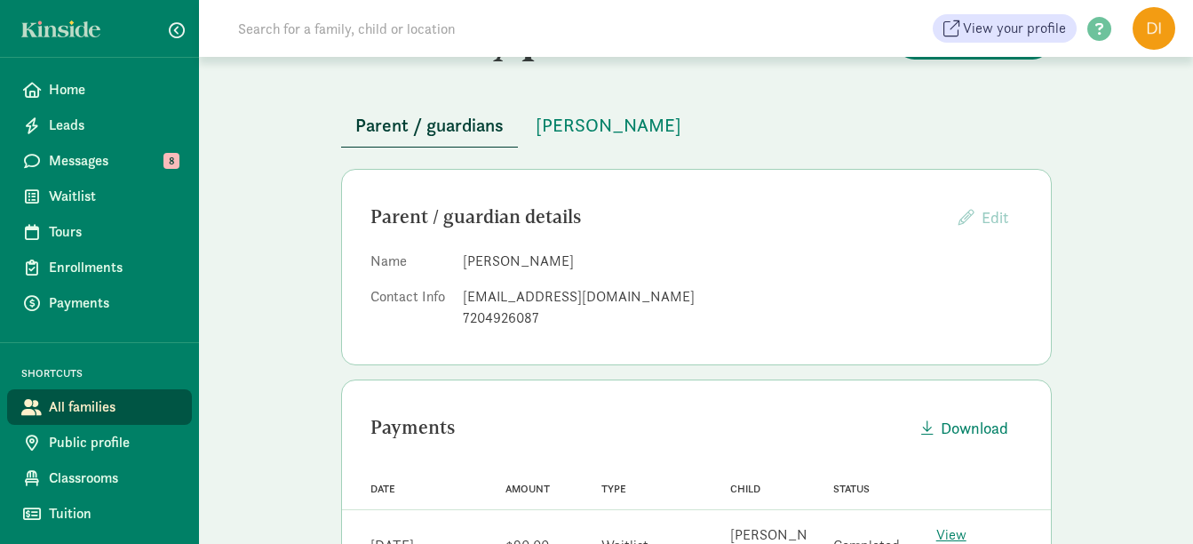
scroll to position [36, 0]
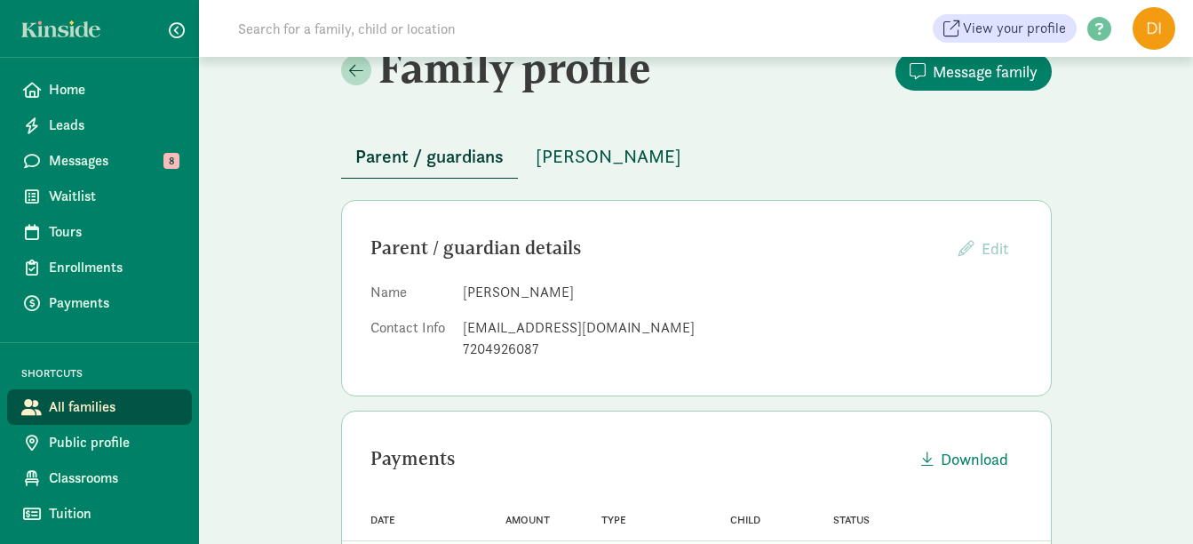
click at [627, 155] on span "[PERSON_NAME]" at bounding box center [609, 156] width 146 height 28
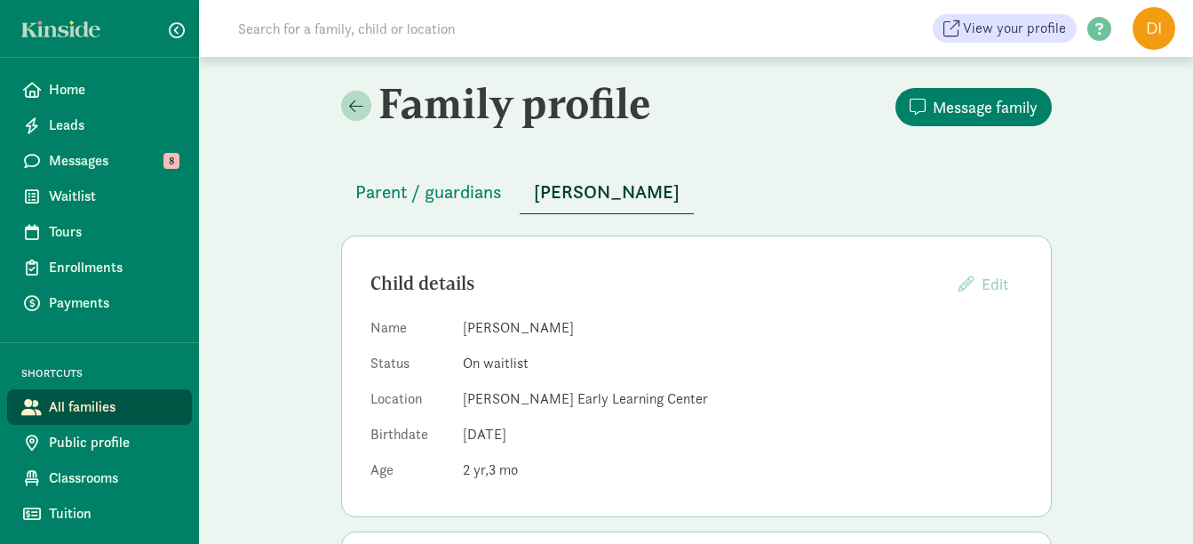
scroll to position [36, 0]
click at [76, 193] on span "Waitlist" at bounding box center [113, 196] width 129 height 21
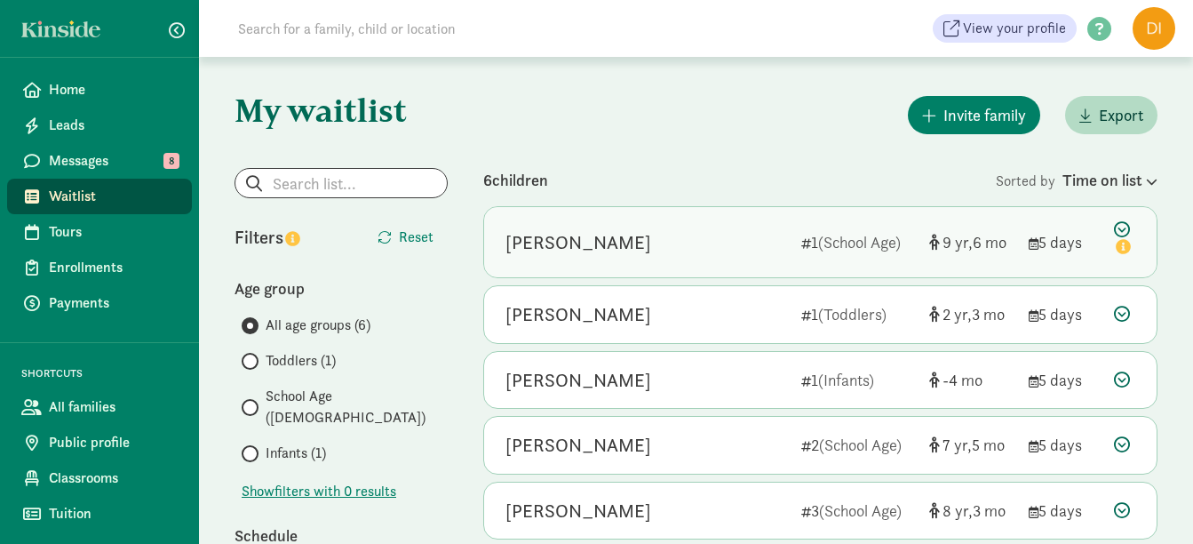
click at [750, 233] on div "[PERSON_NAME]" at bounding box center [646, 242] width 282 height 28
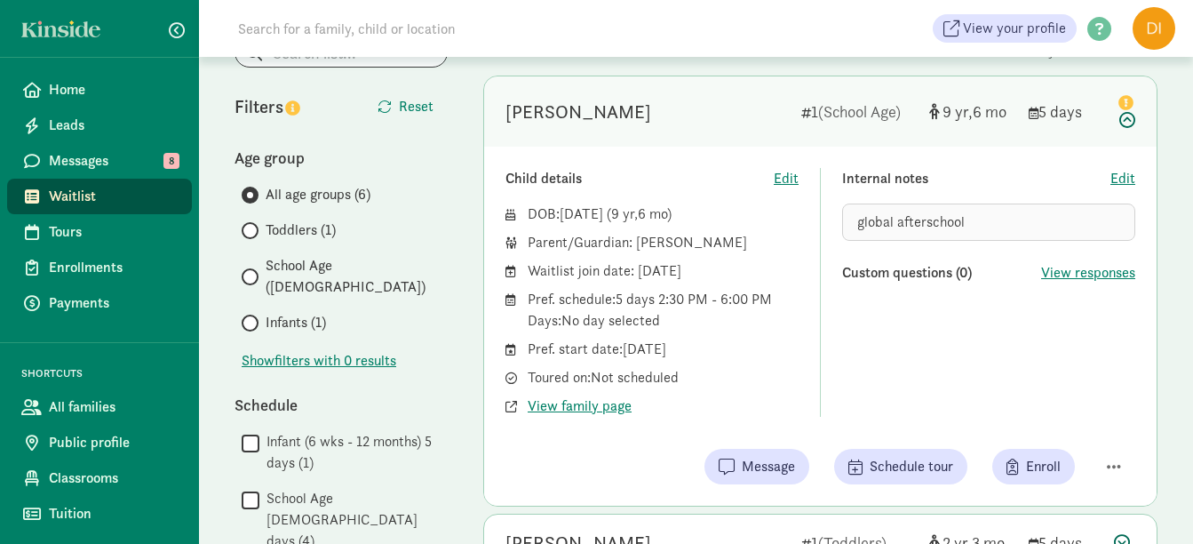
scroll to position [89, 0]
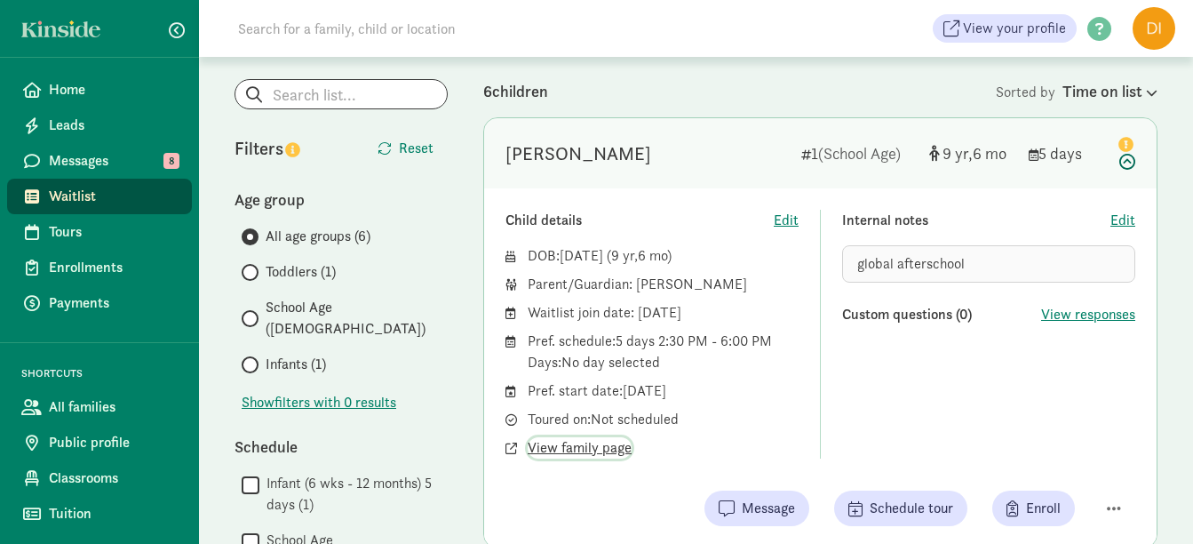
click at [624, 446] on span "View family page" at bounding box center [580, 447] width 104 height 21
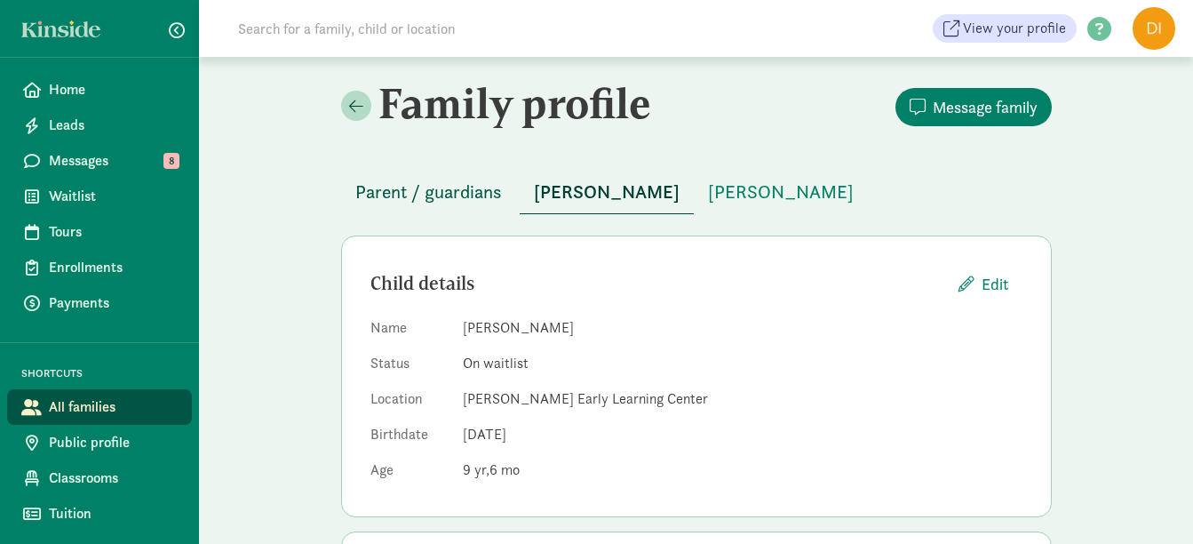
click at [465, 195] on span "Parent / guardians" at bounding box center [428, 192] width 147 height 28
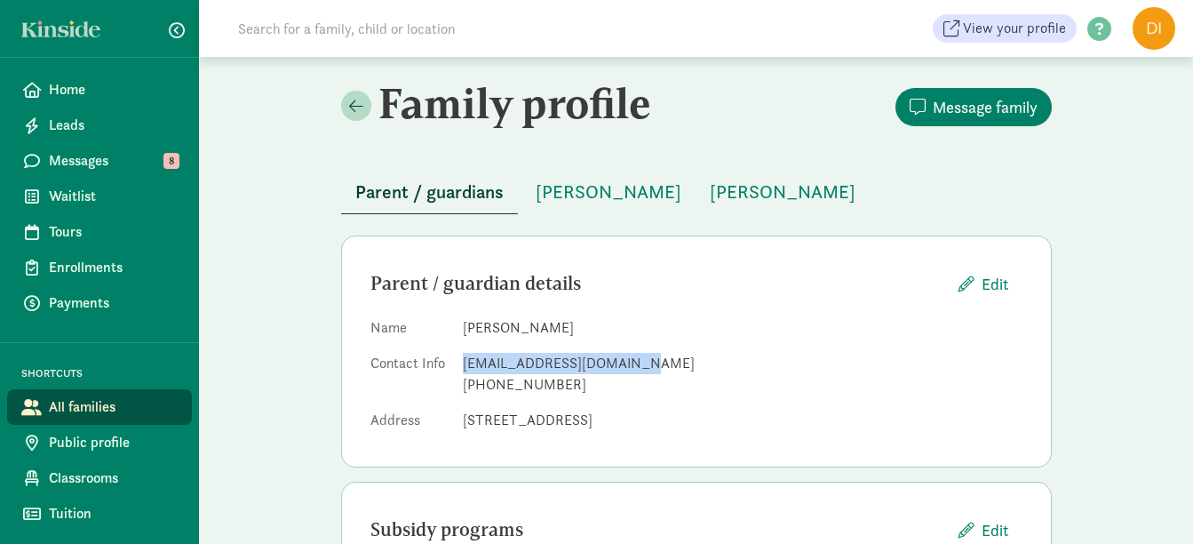
drag, startPoint x: 632, startPoint y: 365, endPoint x: 464, endPoint y: 365, distance: 168.8
click at [464, 365] on div "evelynlopez427@gmail.com" at bounding box center [743, 363] width 560 height 21
copy div "evelynlopez427@gmail.com"
click at [75, 198] on span "Waitlist" at bounding box center [113, 196] width 129 height 21
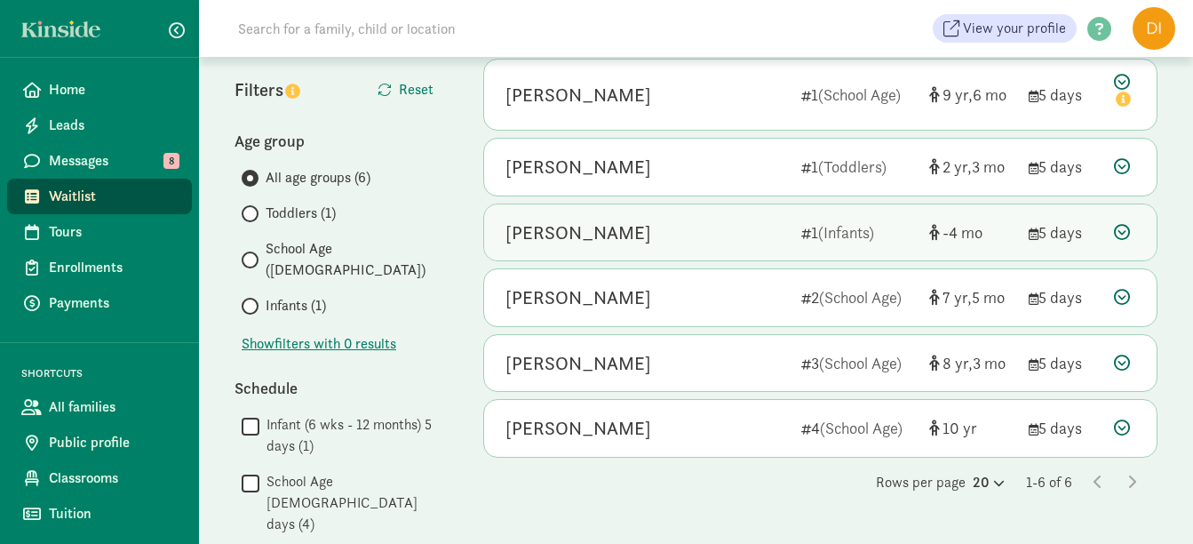
scroll to position [178, 0]
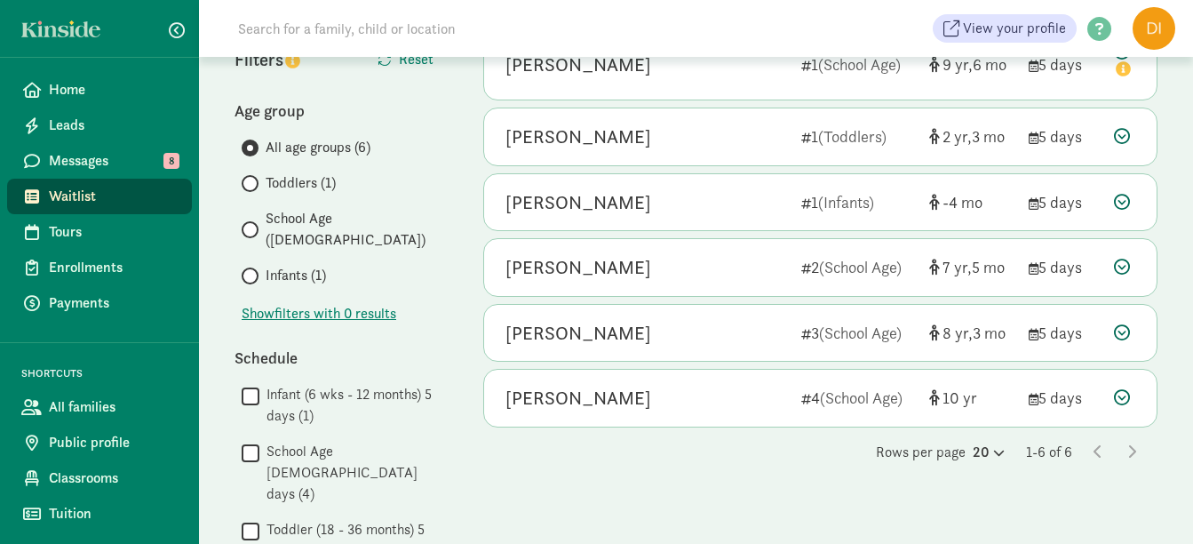
click at [707, 481] on div "6 children Sorted by Time on list [PERSON_NAME] 1 (School Age) [DEMOGRAPHIC_DAT…" at bounding box center [820, 516] width 674 height 1053
click at [724, 444] on div "Rows per page 20 1-6 of 6" at bounding box center [820, 451] width 674 height 21
